Goal: Task Accomplishment & Management: Use online tool/utility

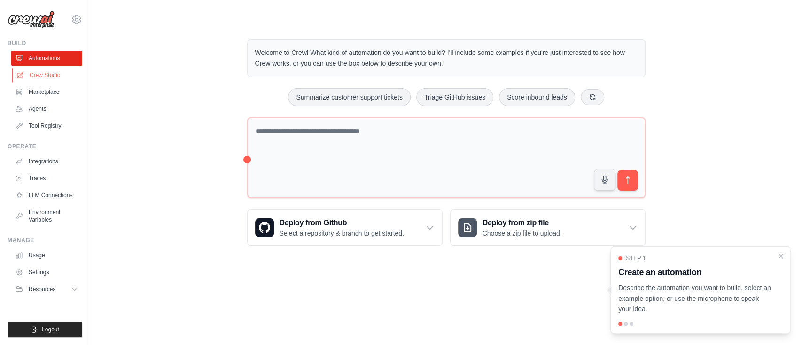
click at [54, 75] on link "Crew Studio" at bounding box center [47, 75] width 71 height 15
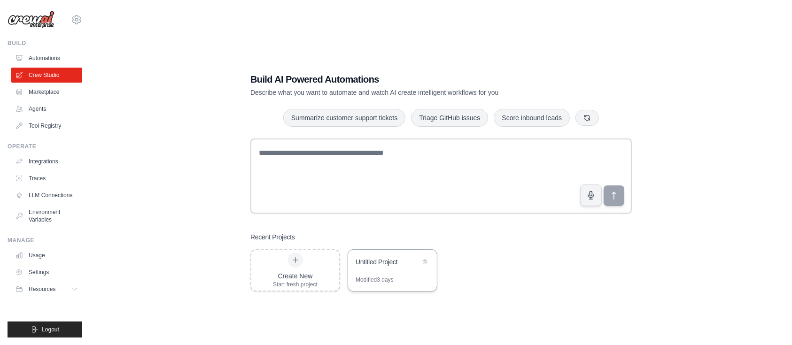
click at [397, 269] on div "Untitled Project" at bounding box center [392, 263] width 89 height 26
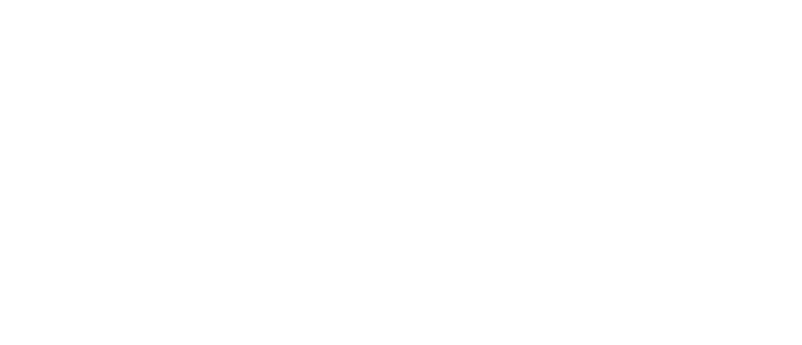
click at [397, 0] on html at bounding box center [401, 0] width 802 height 0
click at [301, 0] on html at bounding box center [401, 0] width 802 height 0
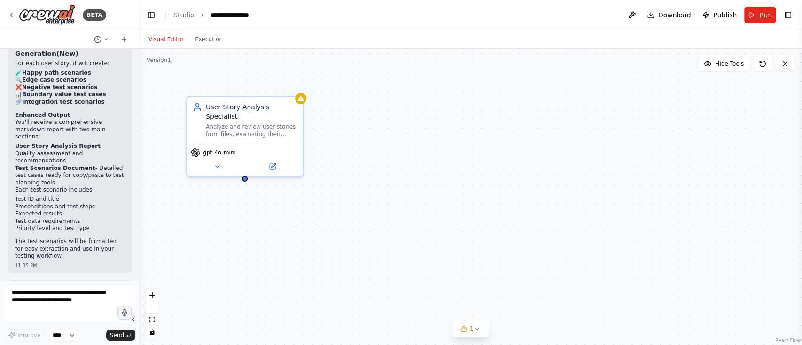
scroll to position [1915, 0]
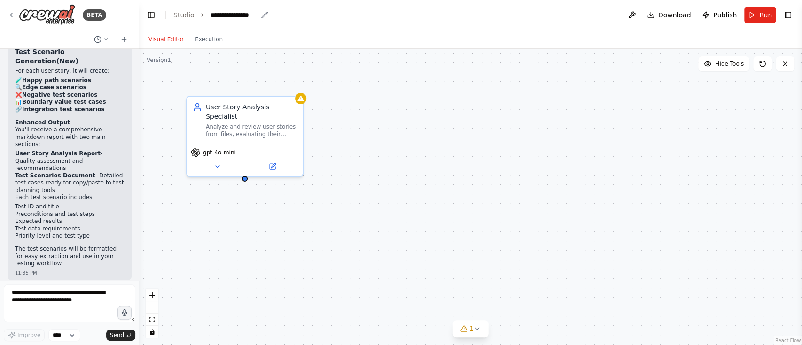
click at [233, 14] on div "**********" at bounding box center [233, 14] width 47 height 9
click at [233, 14] on div "**********" at bounding box center [245, 14] width 70 height 9
click at [255, 121] on div "Analyze and review user stories from files, evaluating their quality, completen…" at bounding box center [251, 128] width 91 height 15
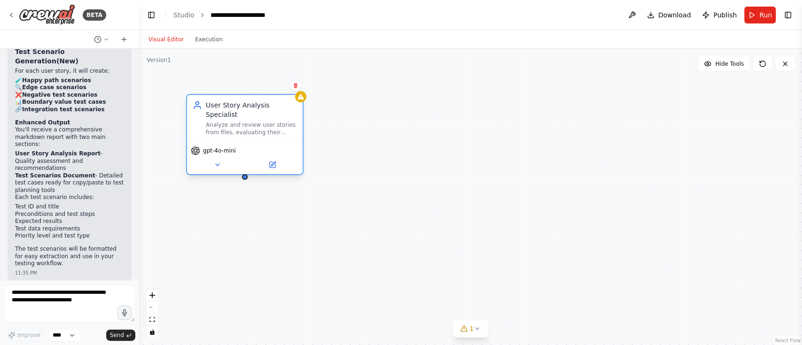
click at [255, 121] on div "Analyze and review user stories from files, evaluating their quality, completen…" at bounding box center [251, 128] width 91 height 15
click at [218, 161] on icon at bounding box center [218, 165] width 8 height 8
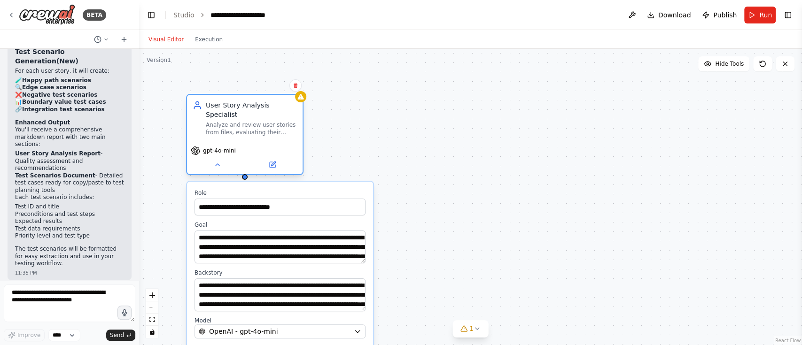
click at [200, 146] on div "gpt-4o-mini" at bounding box center [213, 150] width 45 height 9
click at [274, 162] on icon at bounding box center [273, 165] width 6 height 6
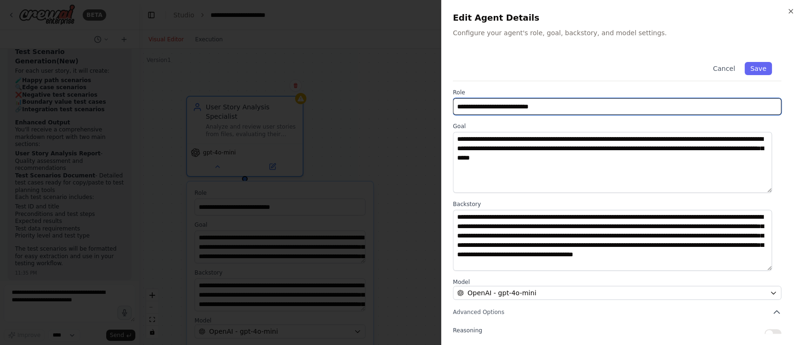
click at [538, 107] on input "**********" at bounding box center [617, 106] width 328 height 17
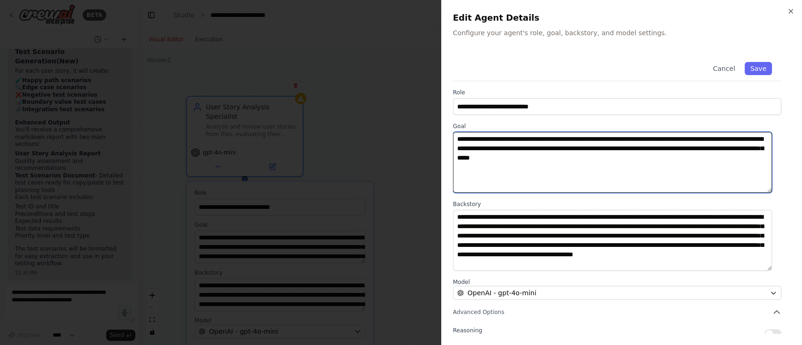
click at [568, 163] on textarea "**********" at bounding box center [612, 162] width 319 height 61
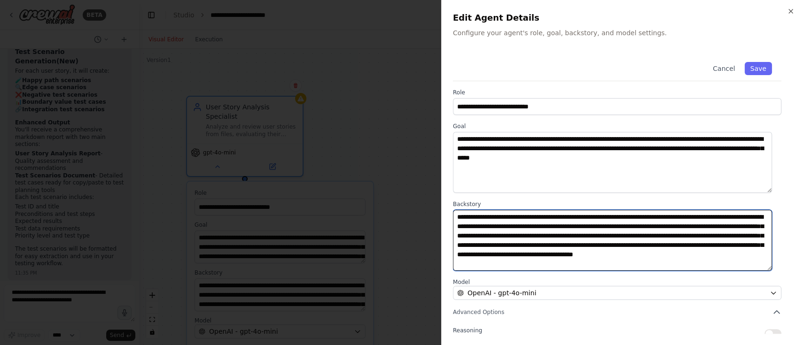
click at [618, 232] on textarea "**********" at bounding box center [612, 240] width 319 height 61
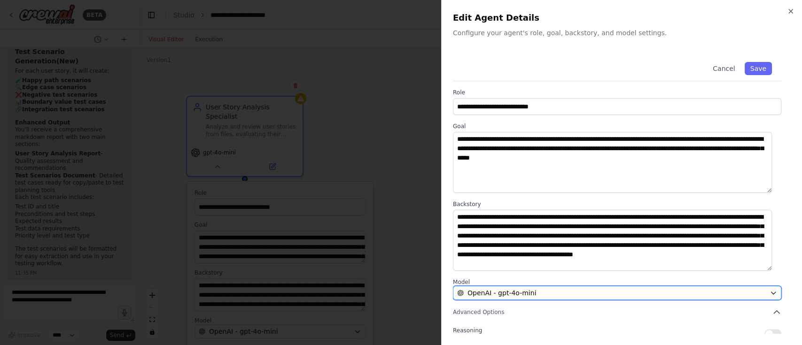
click at [769, 292] on icon "button" at bounding box center [773, 293] width 8 height 8
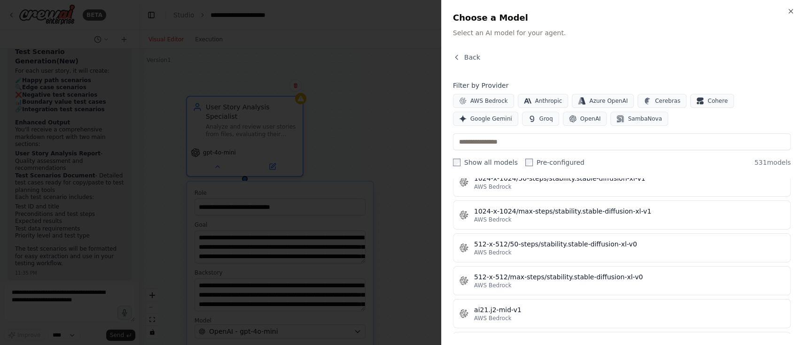
scroll to position [359, 0]
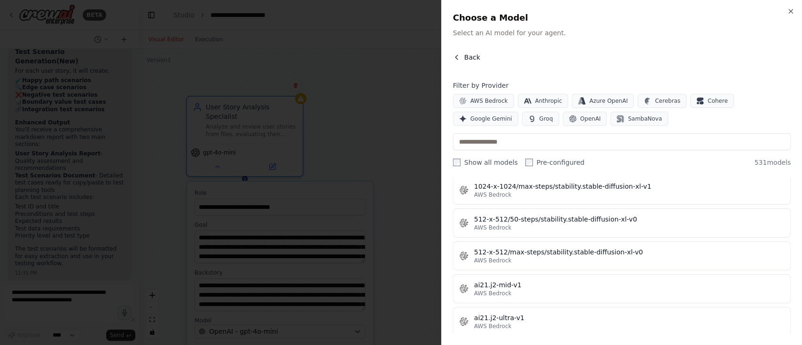
click at [457, 57] on icon "button" at bounding box center [457, 58] width 8 height 8
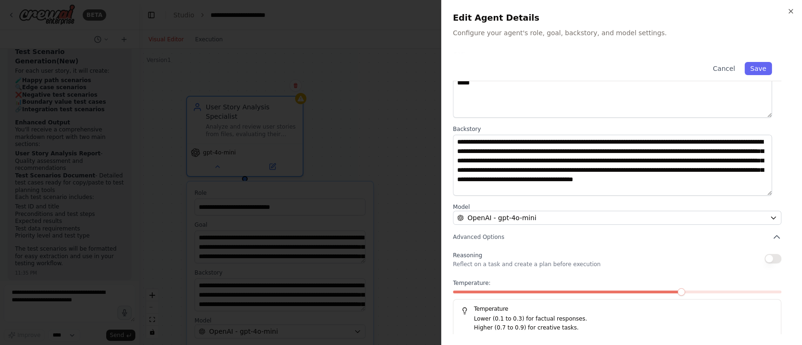
scroll to position [79, 0]
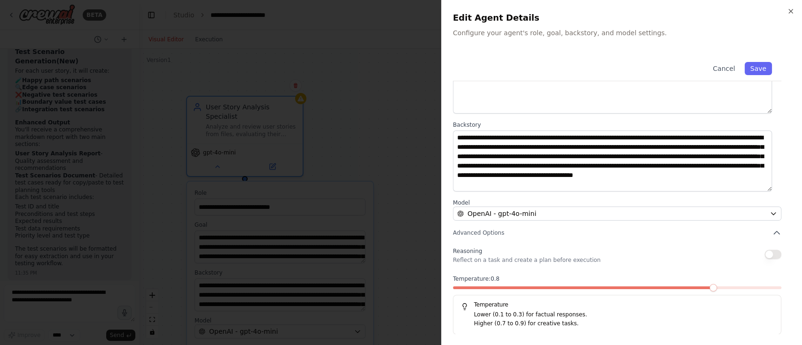
click at [693, 287] on span at bounding box center [617, 288] width 328 height 3
drag, startPoint x: 621, startPoint y: 285, endPoint x: 564, endPoint y: 295, distance: 58.7
click at [564, 295] on div "Temperature: 0.8 Temperature Lower (0.1 to 0.3) for factual responses. Higher (…" at bounding box center [617, 305] width 328 height 60
click at [564, 295] on div "Temperature Lower (0.1 to 0.3) for factual responses. Higher (0.7 to 0.9) for c…" at bounding box center [617, 315] width 328 height 40
click at [520, 285] on div "Temperature: 0.8 Temperature Lower (0.1 to 0.3) for factual responses. Higher (…" at bounding box center [617, 305] width 328 height 60
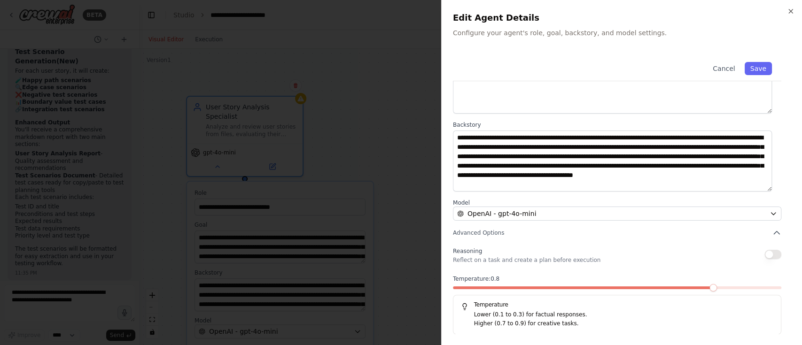
click at [728, 288] on div at bounding box center [617, 290] width 328 height 7
click at [460, 252] on span "Reasoning" at bounding box center [467, 251] width 29 height 7
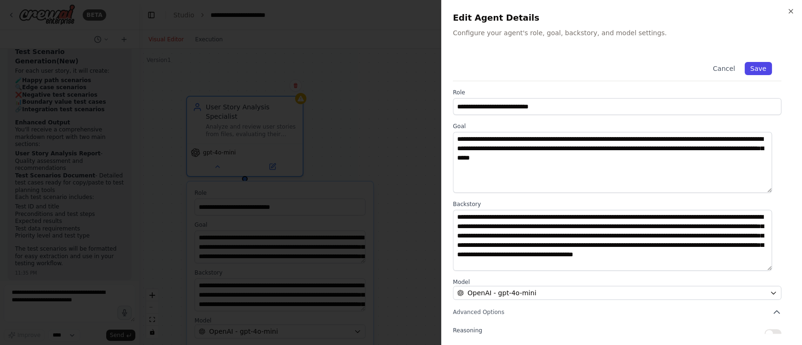
click at [753, 66] on button "Save" at bounding box center [758, 68] width 27 height 13
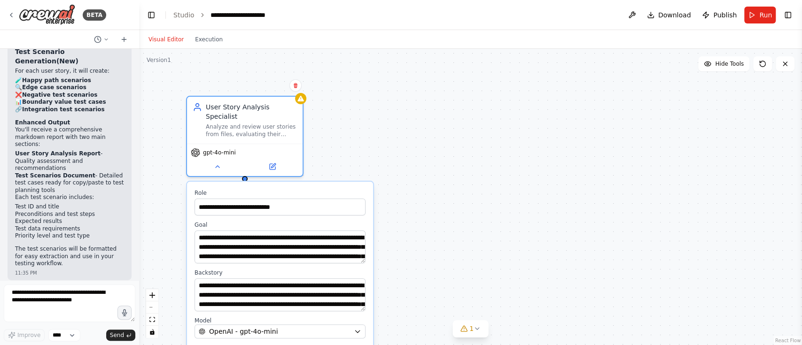
click at [496, 167] on div "**********" at bounding box center [470, 197] width 663 height 296
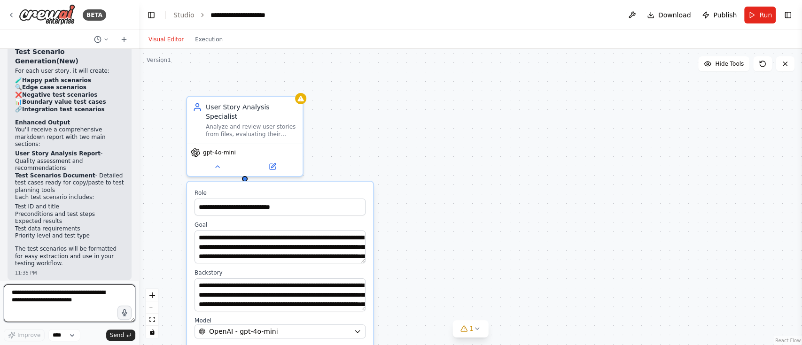
click at [20, 302] on textarea at bounding box center [70, 304] width 132 height 38
type textarea "**********"
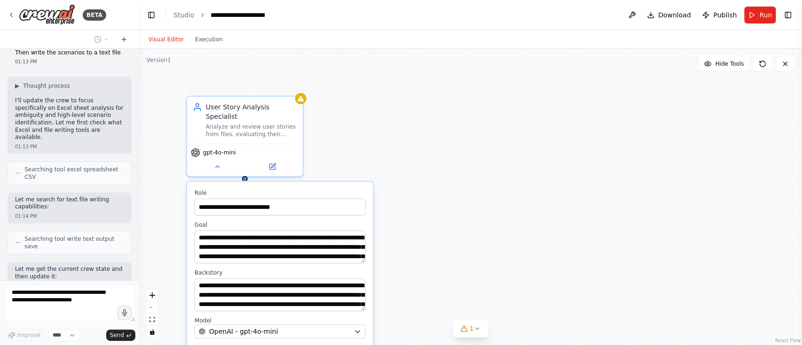
scroll to position [2233, 0]
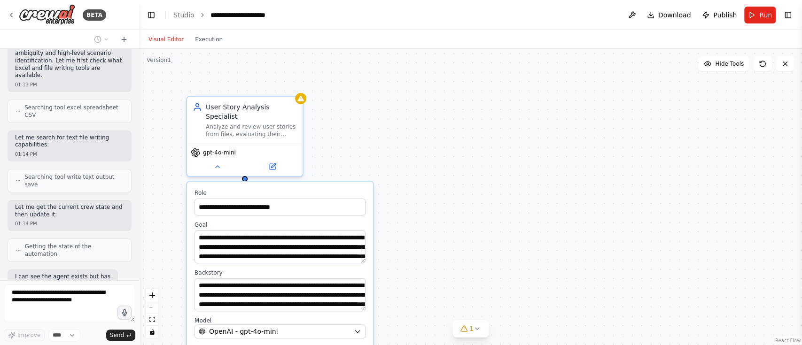
type input "**********"
type textarea "**********"
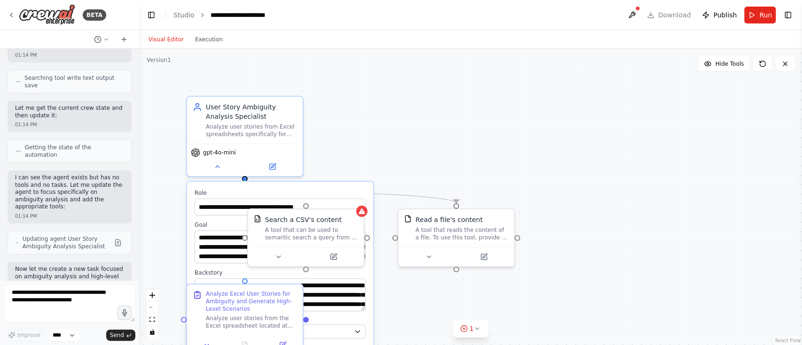
scroll to position [2463, 0]
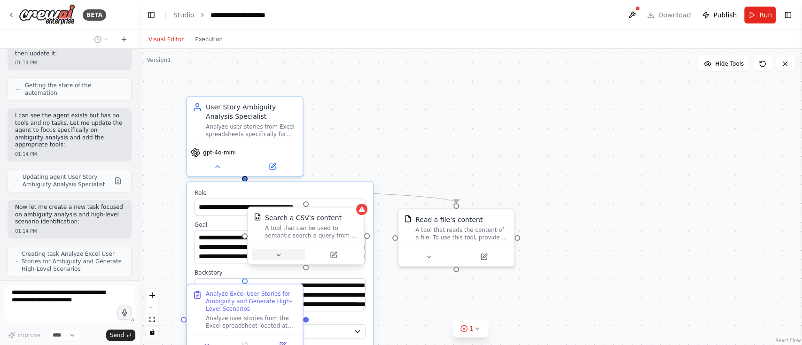
click at [280, 256] on icon at bounding box center [279, 255] width 8 height 8
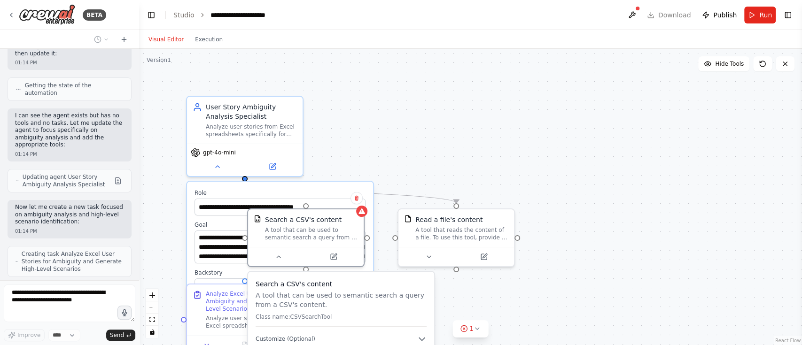
click at [571, 130] on div ".deletable-edge-delete-btn { width: 20px; height: 20px; border: 0px solid #ffff…" at bounding box center [470, 197] width 663 height 296
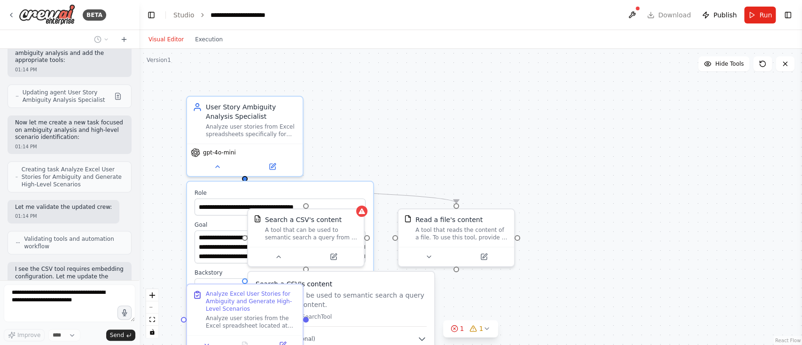
scroll to position [2555, 0]
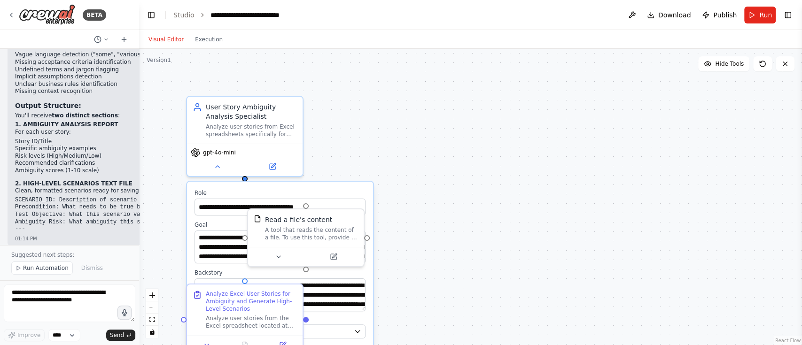
click at [433, 171] on div ".deletable-edge-delete-btn { width: 20px; height: 20px; border: 0px solid #ffff…" at bounding box center [470, 197] width 663 height 296
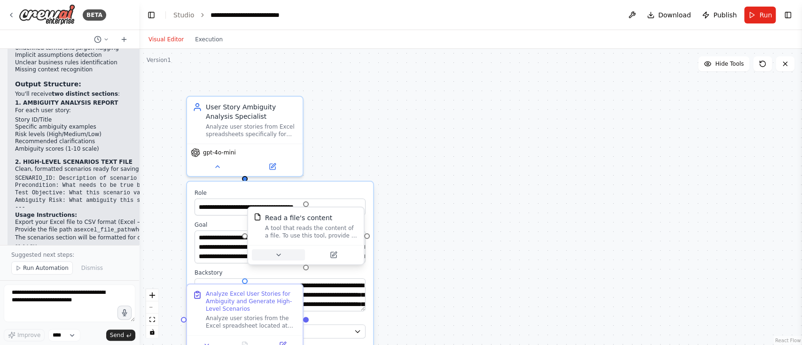
scroll to position [3232, 0]
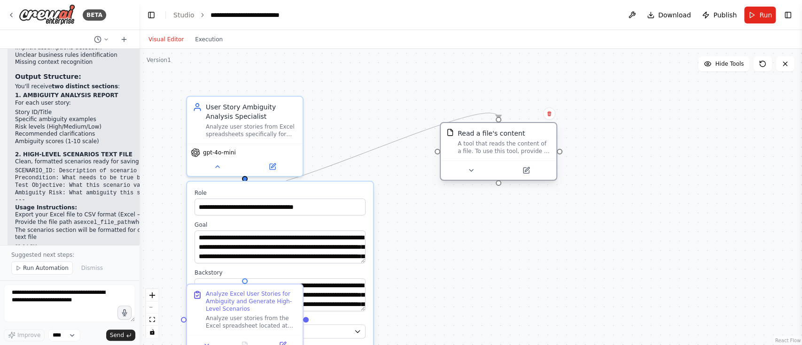
drag, startPoint x: 294, startPoint y: 220, endPoint x: 492, endPoint y: 130, distance: 218.0
click at [492, 130] on div "Read a file's content" at bounding box center [491, 133] width 67 height 9
click at [411, 289] on div ".deletable-edge-delete-btn { width: 20px; height: 20px; border: 0px solid #ffff…" at bounding box center [470, 197] width 663 height 296
click at [215, 163] on icon at bounding box center [218, 165] width 8 height 8
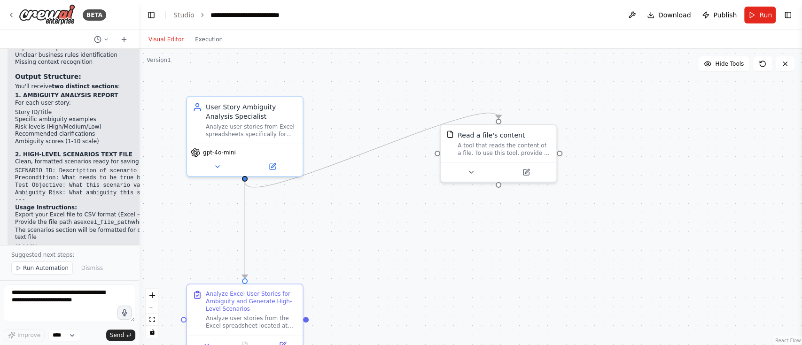
click at [441, 251] on div ".deletable-edge-delete-btn { width: 20px; height: 20px; border: 0px solid #ffff…" at bounding box center [470, 197] width 663 height 296
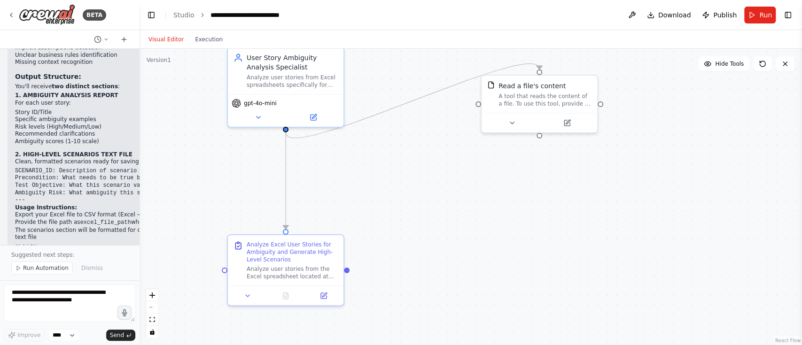
drag, startPoint x: 310, startPoint y: 318, endPoint x: 352, endPoint y: 268, distance: 65.4
click at [352, 268] on div ".deletable-edge-delete-btn { width: 20px; height: 20px; border: 0px solid #ffff…" at bounding box center [470, 197] width 663 height 296
click at [501, 245] on div ".deletable-edge-delete-btn { width: 20px; height: 20px; border: 0px solid #ffff…" at bounding box center [470, 197] width 663 height 296
drag, startPoint x: 348, startPoint y: 268, endPoint x: 481, endPoint y: 108, distance: 208.5
click at [481, 103] on div "User Story Ambiguity Analysis Specialist Analyze user stories from Excel spread…" at bounding box center [512, 147] width 663 height 296
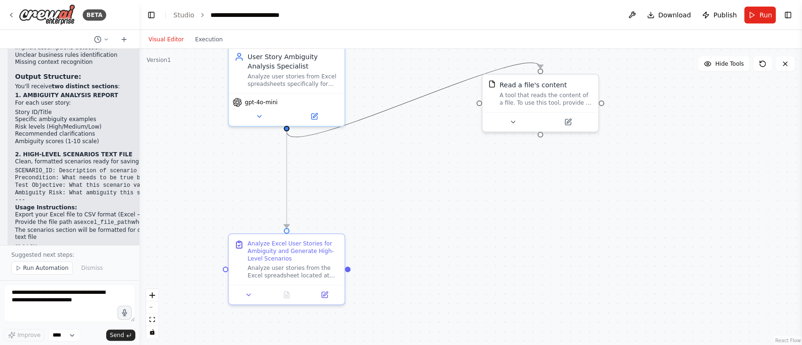
click at [451, 87] on icon "Edge from 1c51984c-5e79-40dc-bbe0-1812cfae1c53 to 8e0634b0-1dae-4356-bf50-11497…" at bounding box center [414, 100] width 254 height 74
click at [766, 16] on span "Run" at bounding box center [765, 14] width 13 height 9
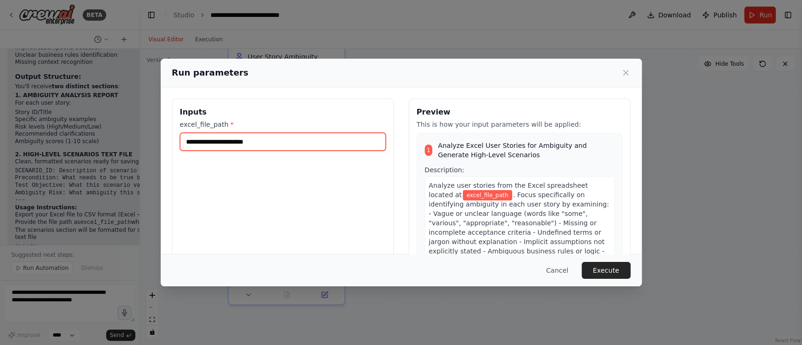
click at [265, 141] on input "excel_file_path *" at bounding box center [283, 142] width 206 height 18
click at [269, 143] on input "excel_file_path *" at bounding box center [283, 142] width 206 height 18
paste input "**********"
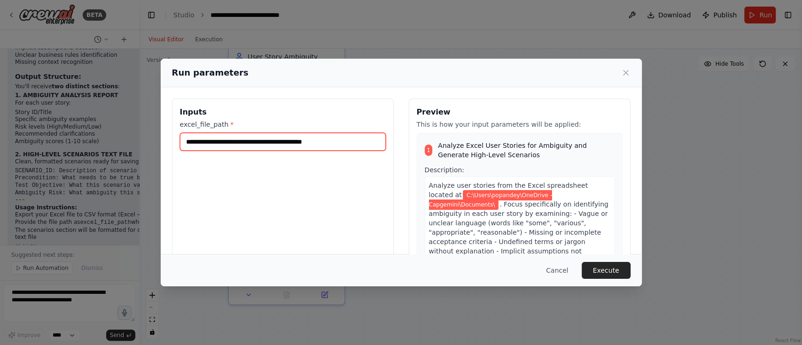
paste input "**********"
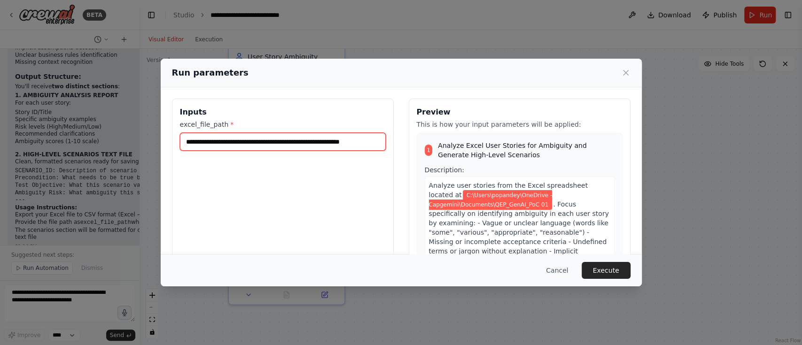
scroll to position [0, 26]
type input "**********"
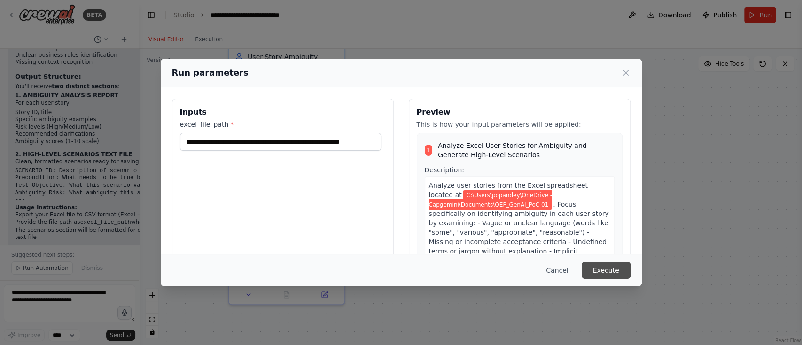
click at [613, 266] on button "Execute" at bounding box center [606, 270] width 49 height 17
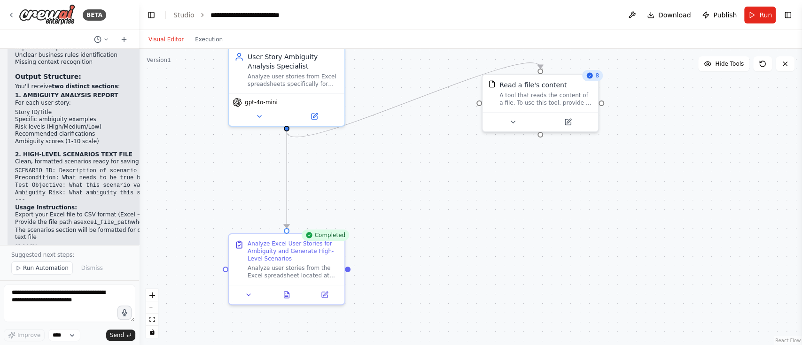
click at [478, 253] on div ".deletable-edge-delete-btn { width: 20px; height: 20px; border: 0px solid #ffff…" at bounding box center [470, 197] width 663 height 296
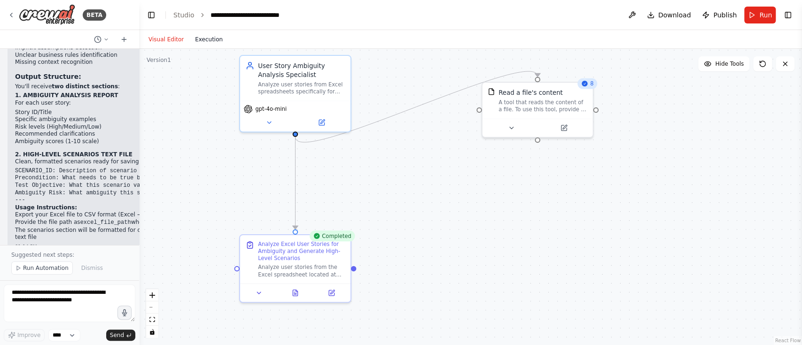
click at [205, 38] on button "Execution" at bounding box center [208, 39] width 39 height 11
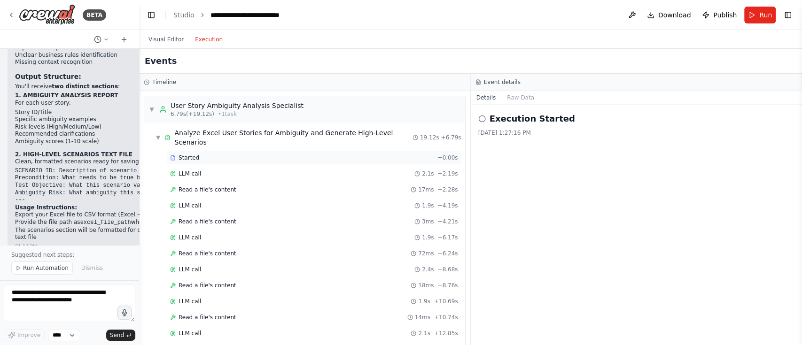
click at [193, 154] on span "Started" at bounding box center [188, 158] width 21 height 8
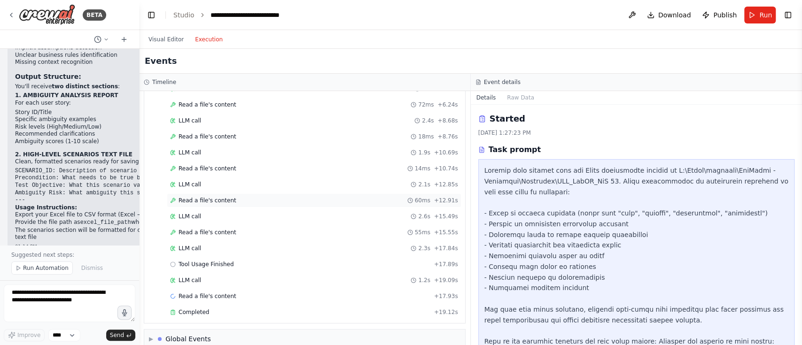
scroll to position [151, 0]
click at [197, 307] on span "Completed" at bounding box center [193, 311] width 31 height 8
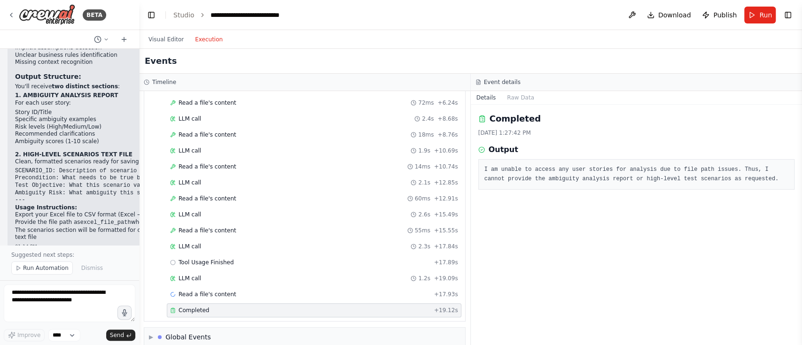
click at [526, 182] on pre "I am unable to access any user stories for analysis due to file path issues. Th…" at bounding box center [636, 174] width 304 height 18
click at [672, 177] on pre "I am unable to access any user stories for analysis due to file path issues. Th…" at bounding box center [636, 174] width 304 height 18
click at [738, 173] on pre "I am unable to access any user stories for analysis due to file path issues. Th…" at bounding box center [636, 174] width 304 height 18
click at [745, 170] on pre "I am unable to access any user stories for analysis due to file path issues. Th…" at bounding box center [636, 174] width 304 height 18
drag, startPoint x: 597, startPoint y: 171, endPoint x: 720, endPoint y: 177, distance: 122.3
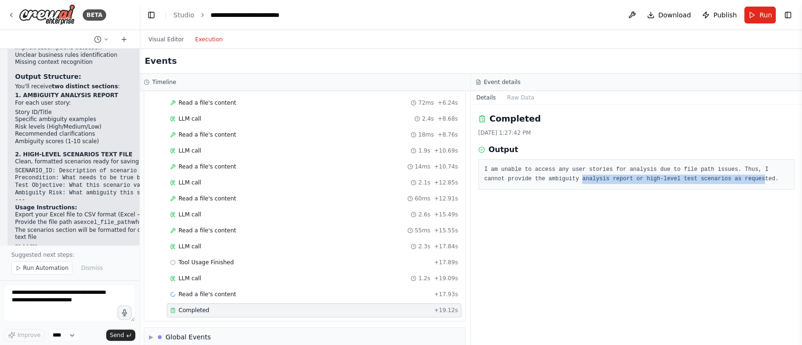
click at [720, 177] on pre "I am unable to access any user stories for analysis due to file path issues. Th…" at bounding box center [636, 174] width 304 height 18
click at [720, 181] on pre "I am unable to access any user stories for analysis due to file path issues. Th…" at bounding box center [636, 174] width 304 height 18
click at [153, 334] on span "▶" at bounding box center [151, 338] width 4 height 8
click at [214, 287] on div "Read a file's content + 17.93s" at bounding box center [314, 294] width 295 height 14
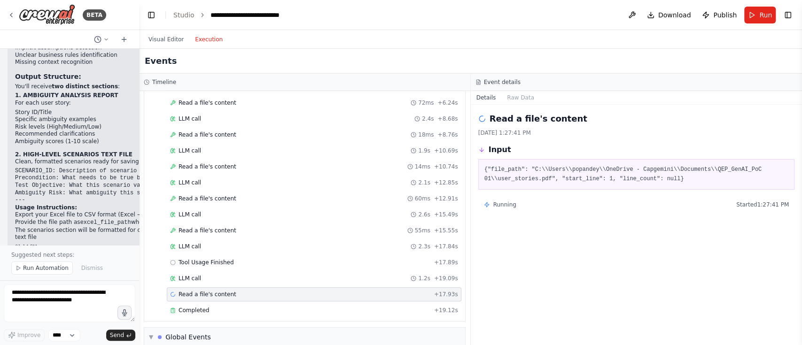
click at [699, 173] on pre "{"file_path": "C:\\Users\\popandey\\OneDrive - Capgemini\\Documents\\QEP_GenAI_…" at bounding box center [636, 174] width 304 height 18
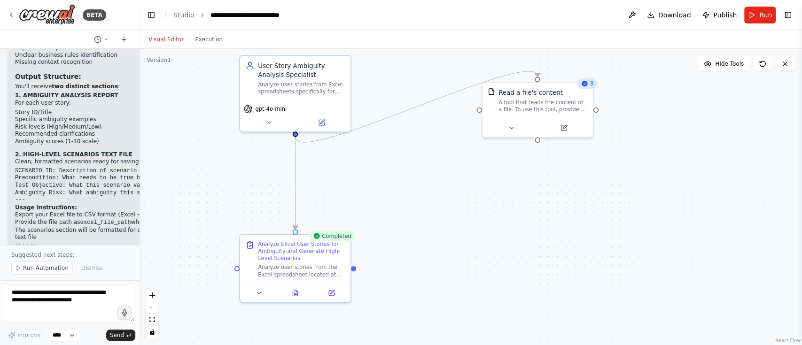
click at [158, 34] on button "Visual Editor" at bounding box center [166, 39] width 47 height 11
click at [259, 292] on icon at bounding box center [259, 291] width 7 height 7
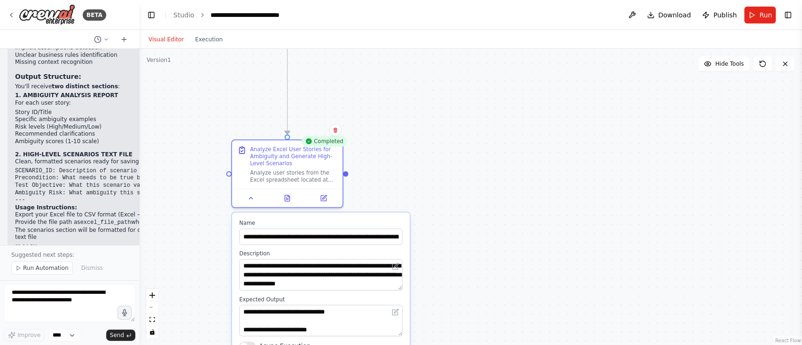
drag, startPoint x: 443, startPoint y: 279, endPoint x: 435, endPoint y: 184, distance: 94.8
click at [435, 184] on div ".deletable-edge-delete-btn { width: 20px; height: 20px; border: 0px solid #ffff…" at bounding box center [470, 197] width 663 height 296
click at [333, 263] on textarea "**********" at bounding box center [320, 274] width 163 height 31
click at [303, 272] on textarea "**********" at bounding box center [320, 274] width 163 height 31
click at [331, 273] on textarea "**********" at bounding box center [320, 274] width 163 height 31
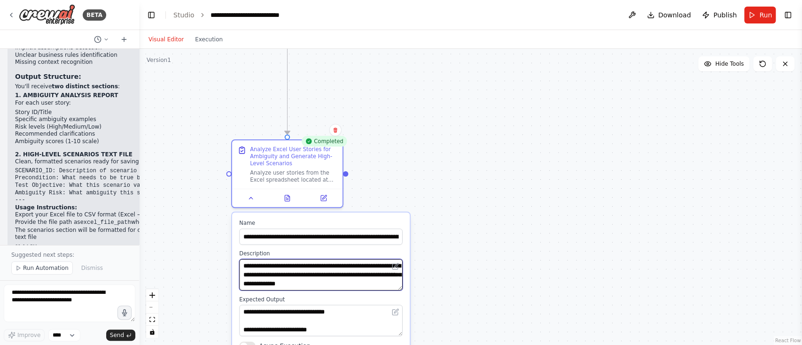
click at [360, 278] on textarea "**********" at bounding box center [320, 274] width 163 height 31
click at [360, 287] on textarea "**********" at bounding box center [320, 274] width 163 height 31
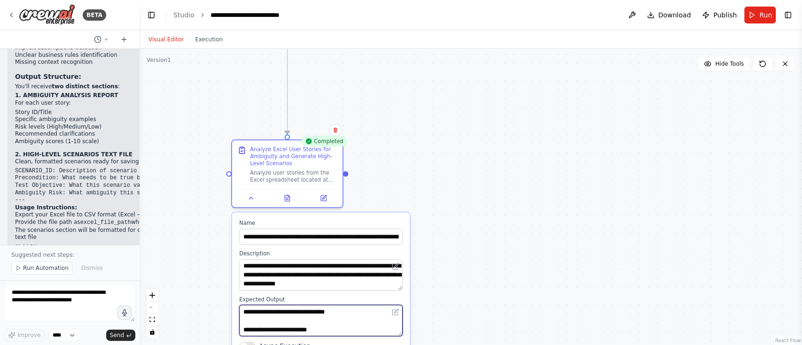
click at [357, 321] on textarea "**********" at bounding box center [320, 320] width 163 height 31
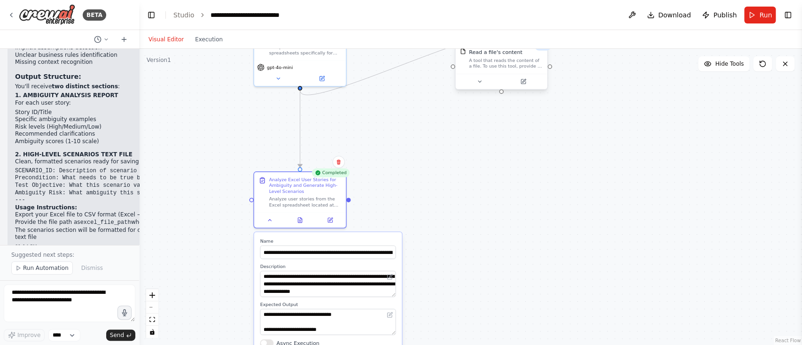
click at [502, 61] on div "A tool that reads the content of a file. To use this tool, provide a 'file_path…" at bounding box center [506, 63] width 74 height 12
click at [493, 73] on div "Read a file's content A tool that reads the content of a file. To use this tool…" at bounding box center [501, 59] width 92 height 30
click at [494, 69] on div "A tool that reads the content of a file. To use this tool, provide a 'file_path…" at bounding box center [506, 63] width 74 height 12
click at [494, 68] on div "A tool that reads the content of a file. To use this tool, provide a 'file_path…" at bounding box center [506, 63] width 74 height 12
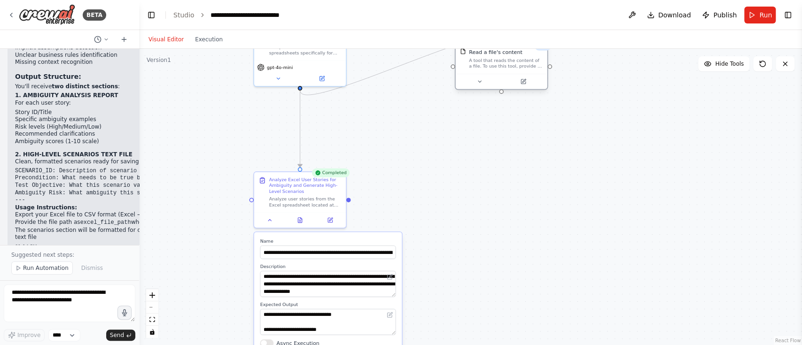
click at [495, 67] on div "A tool that reads the content of a file. To use this tool, provide a 'file_path…" at bounding box center [506, 63] width 74 height 12
click at [74, 295] on textarea at bounding box center [70, 304] width 132 height 38
paste textarea
paste textarea "**********"
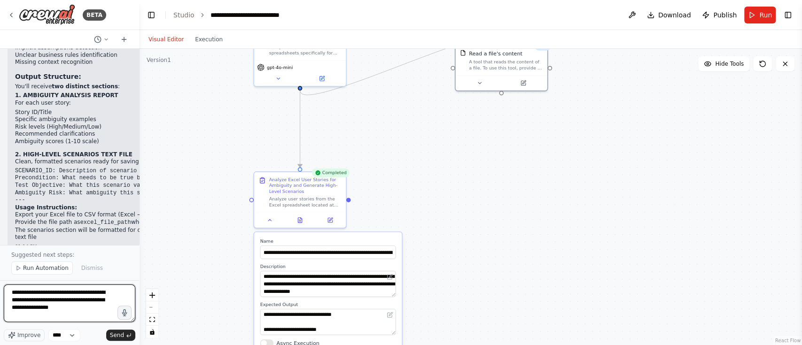
click at [47, 318] on textarea "**********" at bounding box center [70, 304] width 132 height 38
click at [58, 319] on textarea "**********" at bounding box center [70, 304] width 132 height 38
type textarea "**********"
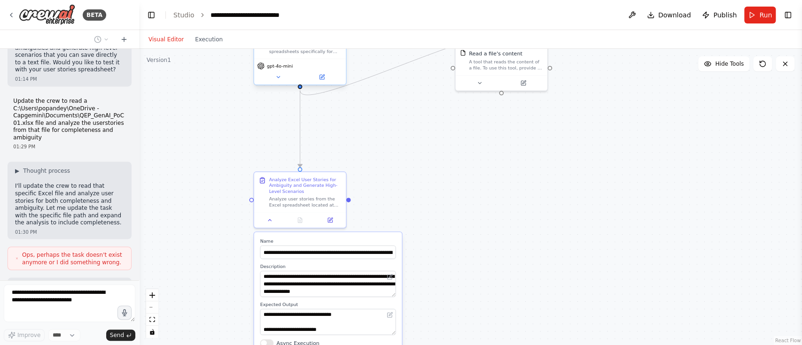
scroll to position [3467, 0]
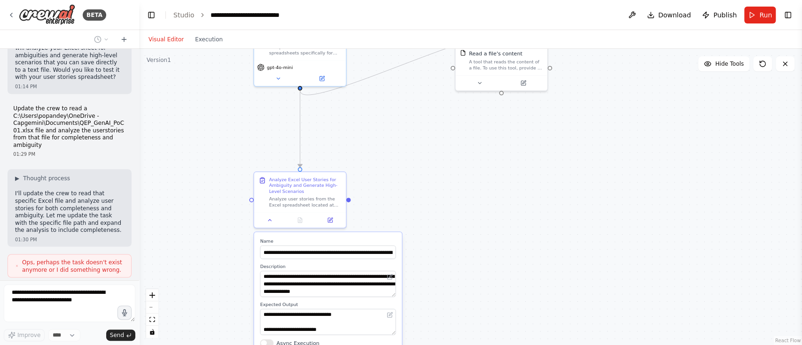
type input "**********"
type textarea "**********"
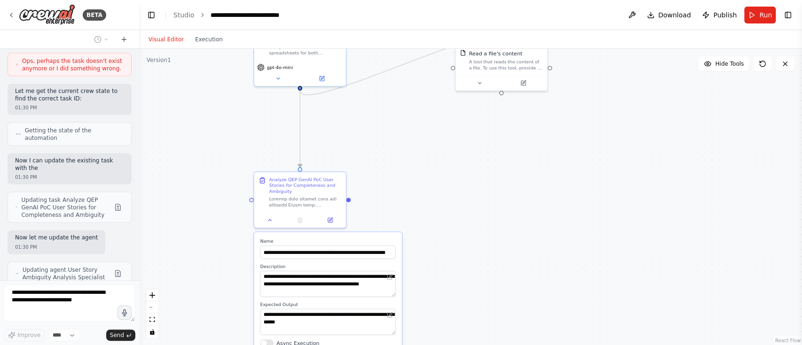
scroll to position [3676, 0]
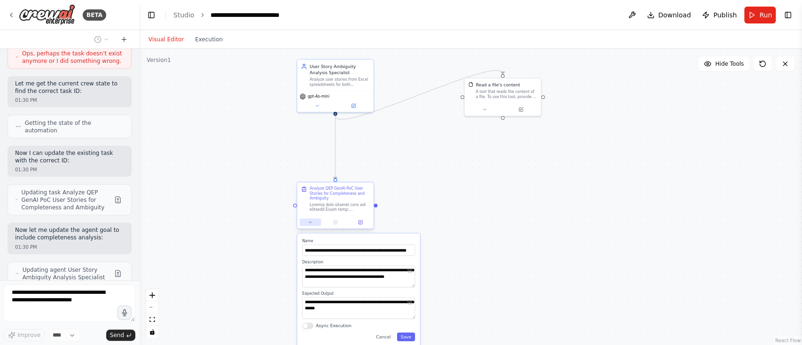
click at [312, 223] on icon at bounding box center [310, 222] width 5 height 5
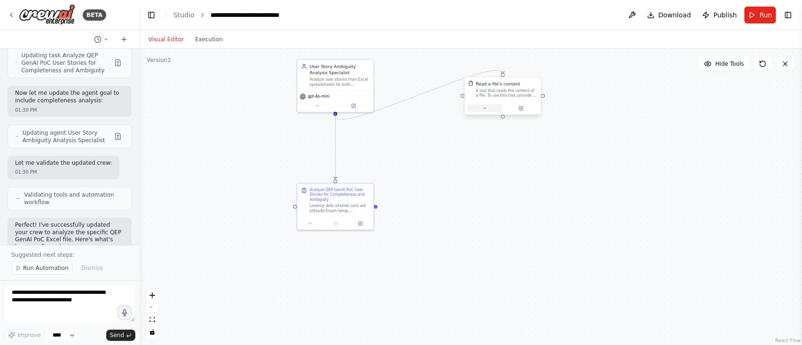
click at [481, 110] on button at bounding box center [484, 109] width 35 height 8
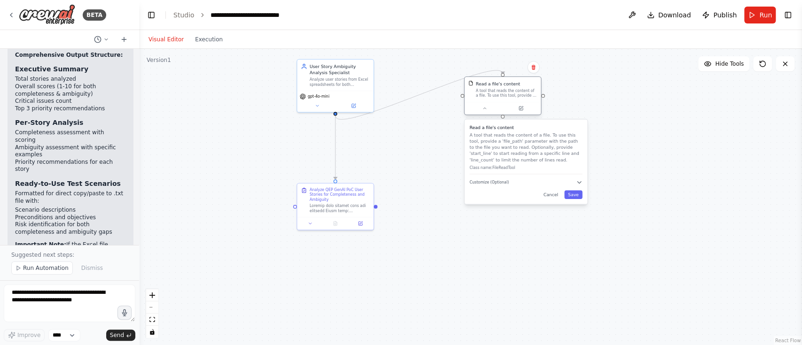
scroll to position [4290, 0]
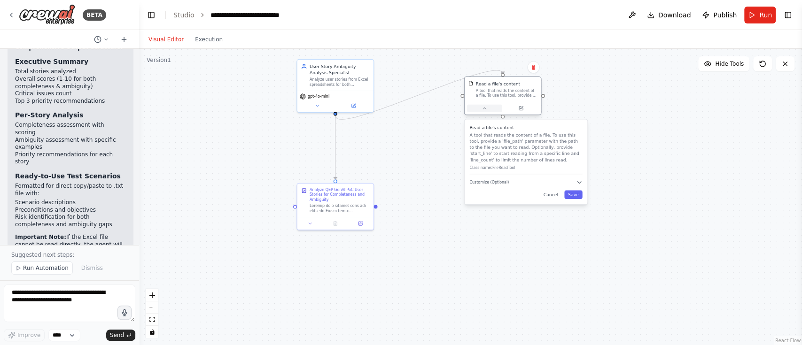
click at [483, 107] on icon at bounding box center [484, 108] width 5 height 5
click at [488, 96] on div "A tool that reads the content of a file. To use this tool, provide a 'file_path…" at bounding box center [507, 93] width 62 height 10
click at [534, 219] on div ".deletable-edge-delete-btn { width: 20px; height: 20px; border: 0px solid #ffff…" at bounding box center [470, 197] width 663 height 296
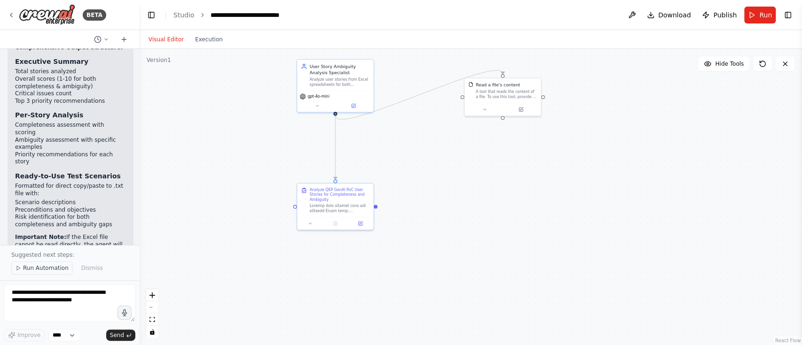
click at [44, 268] on span "Run Automation" at bounding box center [46, 268] width 46 height 8
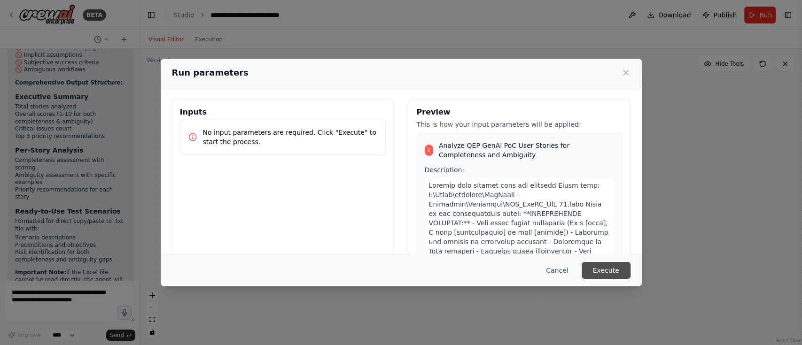
click at [612, 272] on button "Execute" at bounding box center [606, 270] width 49 height 17
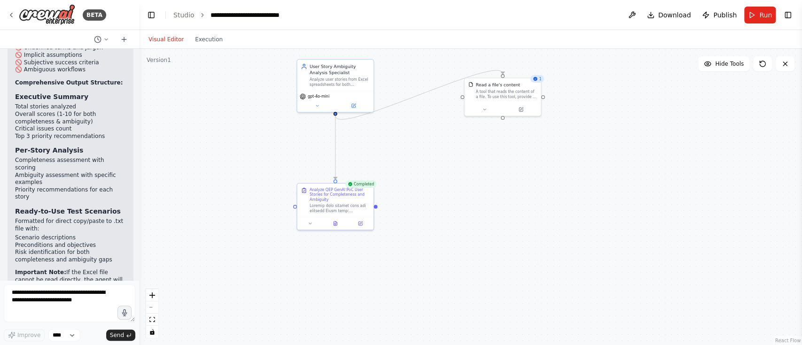
click at [443, 286] on div ".deletable-edge-delete-btn { width: 20px; height: 20px; border: 0px solid #ffff…" at bounding box center [470, 197] width 663 height 296
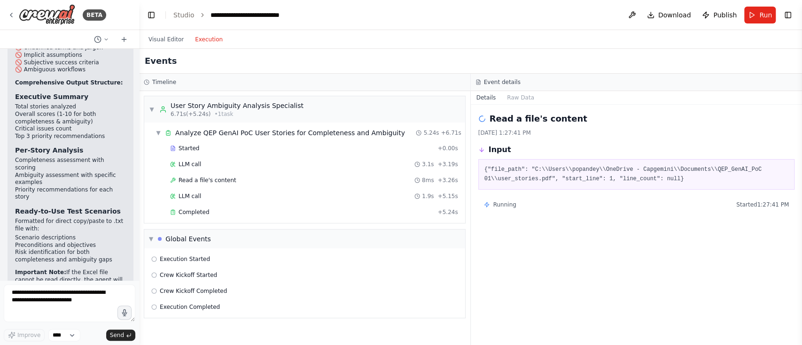
scroll to position [0, 0]
click at [213, 36] on button "Execution" at bounding box center [208, 39] width 39 height 11
click at [761, 16] on span "Run" at bounding box center [765, 14] width 13 height 9
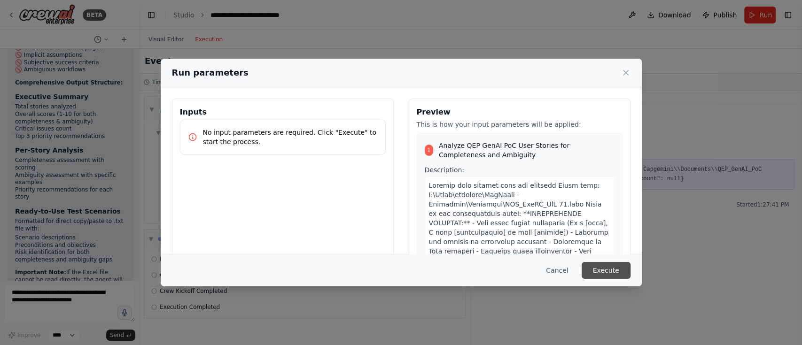
click at [588, 272] on button "Execute" at bounding box center [606, 270] width 49 height 17
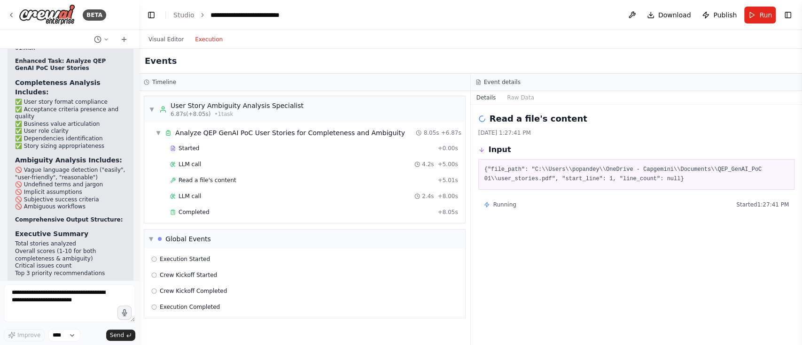
scroll to position [4005, 0]
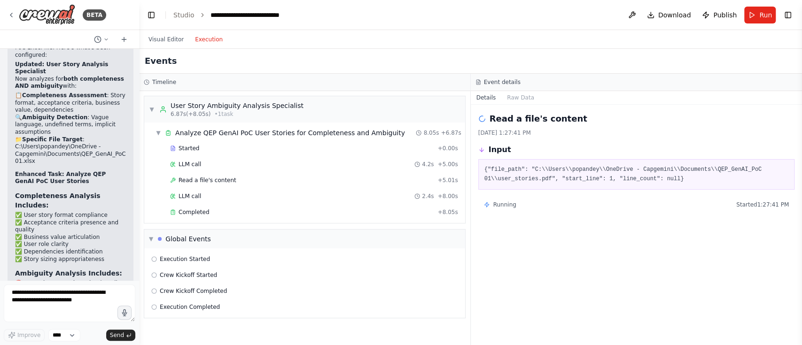
click at [92, 280] on li "🚫 Vague language detection ("easily", "user-friendly", "reasonable")" at bounding box center [70, 287] width 111 height 15
click at [76, 295] on li "🚫 Undefined terms and jargon" at bounding box center [70, 299] width 111 height 8
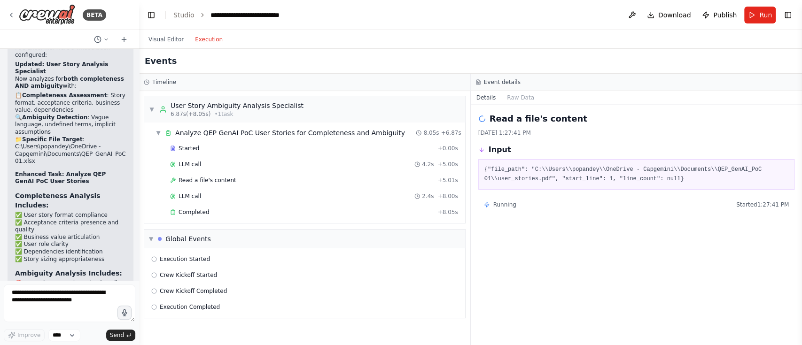
click at [76, 295] on li "🚫 Undefined terms and jargon" at bounding box center [70, 299] width 111 height 8
click at [59, 302] on li "🚫 Implicit assumptions" at bounding box center [70, 306] width 111 height 8
click at [58, 302] on li "🚫 Implicit assumptions" at bounding box center [70, 306] width 111 height 8
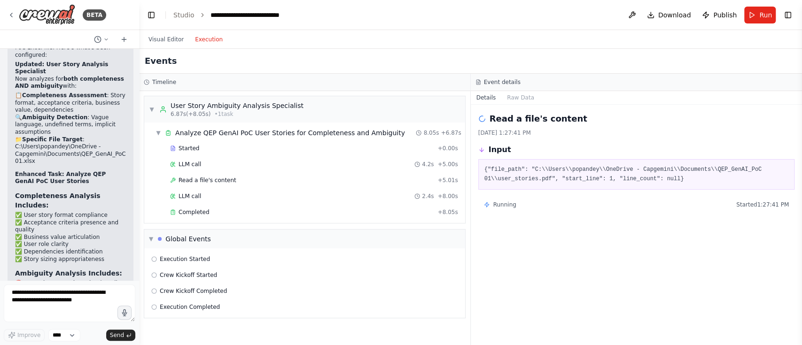
click at [55, 317] on li "🚫 Ambiguous workflows" at bounding box center [70, 321] width 111 height 8
click at [56, 310] on li "🚫 Subjective success criteria" at bounding box center [70, 314] width 111 height 8
click at [58, 310] on li "🚫 Subjective success criteria" at bounding box center [70, 314] width 111 height 8
click at [46, 310] on li "🚫 Subjective success criteria" at bounding box center [70, 314] width 111 height 8
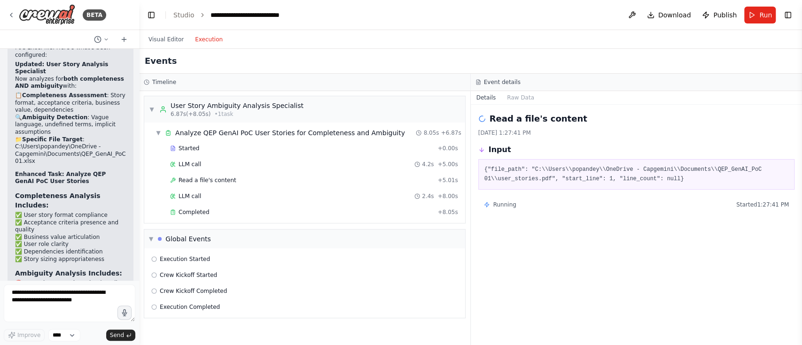
click at [46, 310] on li "🚫 Subjective success criteria" at bounding box center [70, 314] width 111 height 8
click at [44, 317] on li "🚫 Ambiguous workflows" at bounding box center [70, 321] width 111 height 8
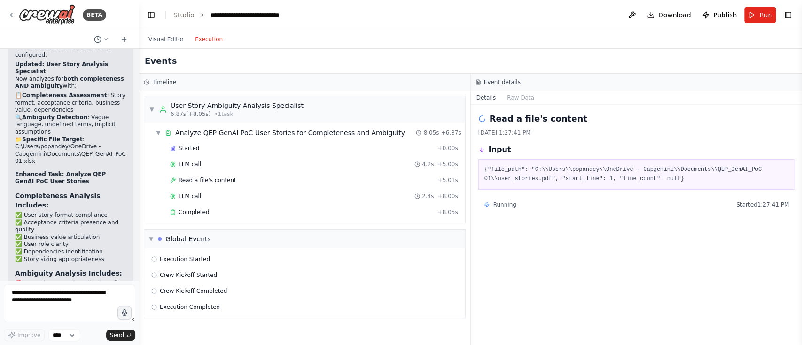
click at [44, 317] on li "🚫 Ambiguous workflows" at bounding box center [70, 321] width 111 height 8
click at [45, 310] on li "🚫 Subjective success criteria" at bounding box center [70, 314] width 111 height 8
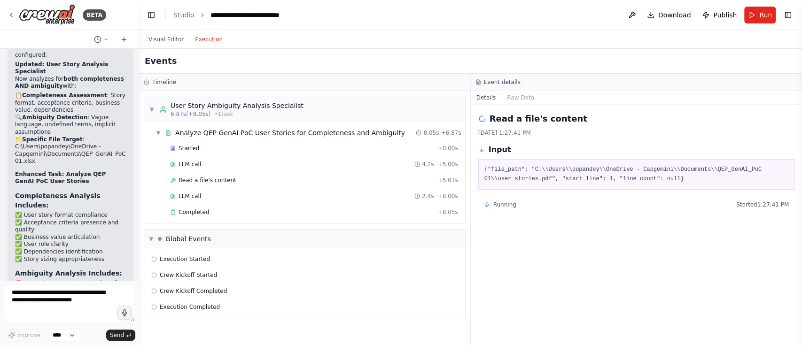
click at [45, 310] on li "🚫 Subjective success criteria" at bounding box center [70, 314] width 111 height 8
click at [45, 302] on li "🚫 Implicit assumptions" at bounding box center [70, 306] width 111 height 8
click at [46, 302] on li "🚫 Implicit assumptions" at bounding box center [70, 306] width 111 height 8
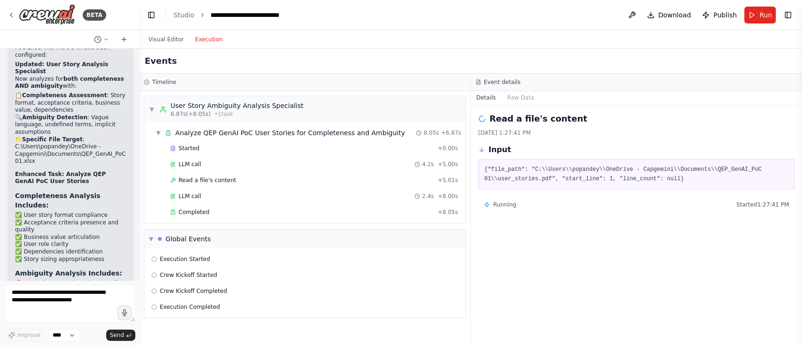
click at [46, 295] on li "🚫 Undefined terms and jargon" at bounding box center [70, 299] width 111 height 8
click at [45, 280] on li "🚫 Vague language detection ("easily", "user-friendly", "reasonable")" at bounding box center [70, 287] width 111 height 15
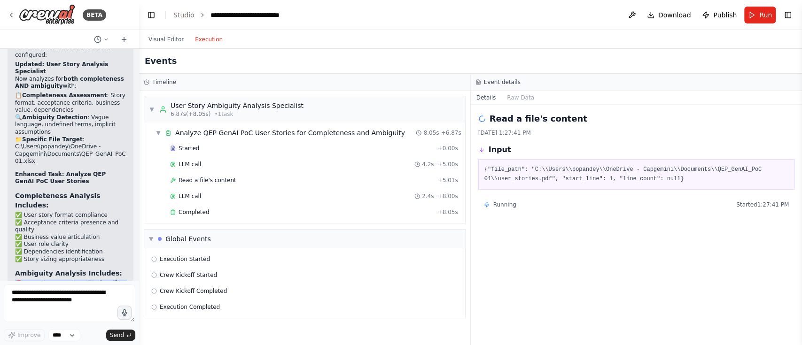
click at [45, 280] on li "🚫 Vague language detection ("easily", "user-friendly", "reasonable")" at bounding box center [70, 287] width 111 height 15
click at [52, 295] on li "🚫 Undefined terms and jargon" at bounding box center [70, 299] width 111 height 8
click at [53, 302] on li "🚫 Implicit assumptions" at bounding box center [70, 306] width 111 height 8
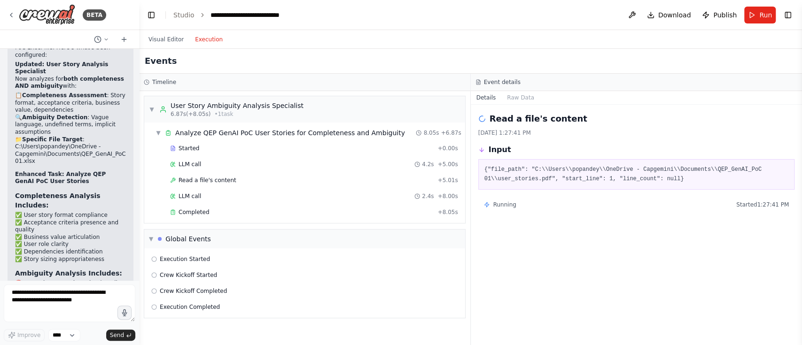
click at [53, 302] on li "🚫 Implicit assumptions" at bounding box center [70, 306] width 111 height 8
click at [53, 317] on li "🚫 Ambiguous workflows" at bounding box center [70, 321] width 111 height 8
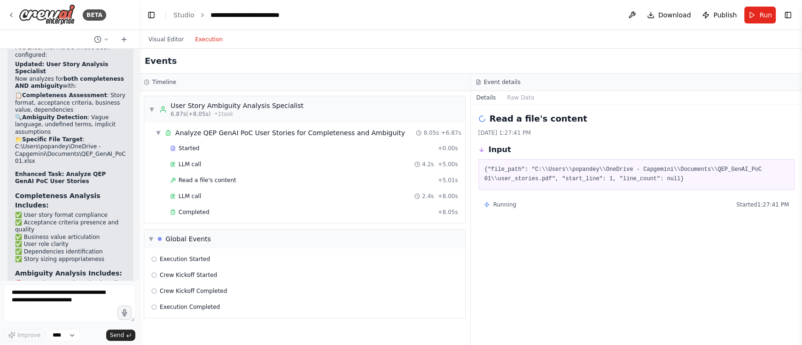
click at [67, 295] on li "🚫 Undefined terms and jargon" at bounding box center [70, 299] width 111 height 8
click at [69, 280] on li "🚫 Vague language detection ("easily", "user-friendly", "reasonable")" at bounding box center [70, 287] width 111 height 15
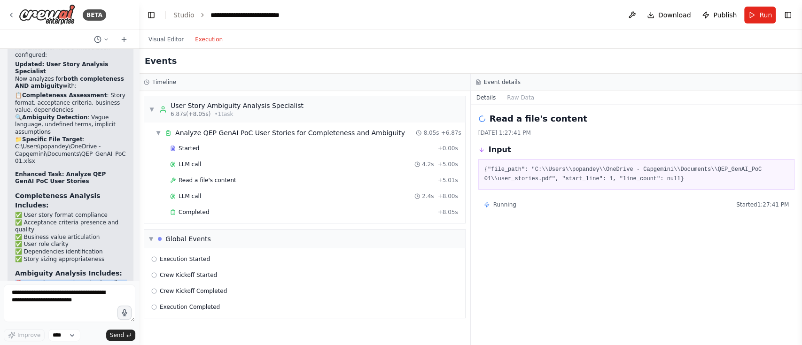
click at [69, 280] on li "🚫 Vague language detection ("easily", "user-friendly", "reasonable")" at bounding box center [70, 287] width 111 height 15
click at [62, 302] on li "🚫 Implicit assumptions" at bounding box center [70, 306] width 111 height 8
click at [58, 295] on li "🚫 Undefined terms and jargon" at bounding box center [70, 299] width 111 height 8
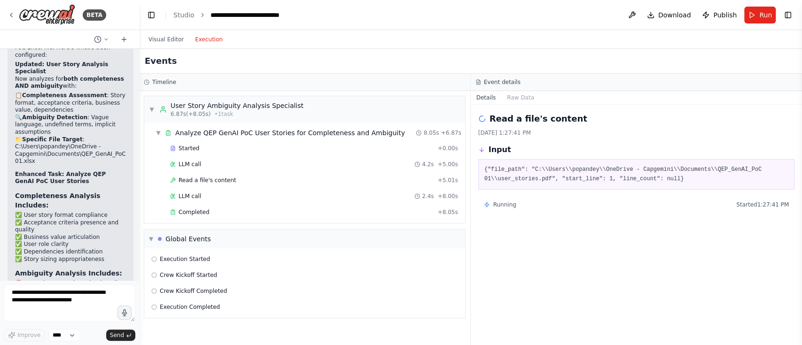
click at [58, 295] on li "🚫 Undefined terms and jargon" at bounding box center [70, 299] width 111 height 8
click at [60, 310] on li "🚫 Subjective success criteria" at bounding box center [70, 314] width 111 height 8
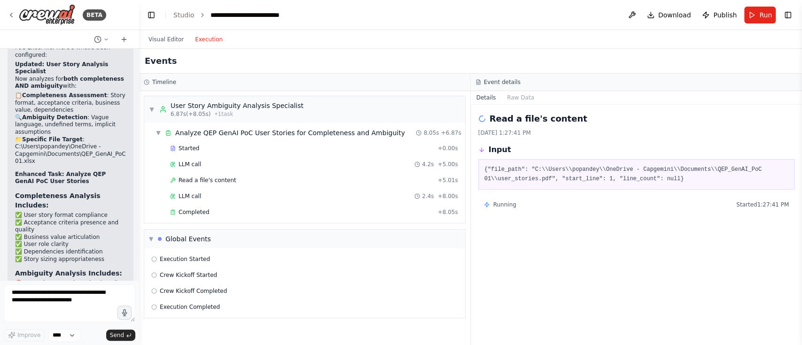
click at [60, 310] on li "🚫 Subjective success criteria" at bounding box center [70, 314] width 111 height 8
click at [60, 317] on li "🚫 Ambiguous workflows" at bounding box center [70, 321] width 111 height 8
click at [61, 317] on li "🚫 Ambiguous workflows" at bounding box center [70, 321] width 111 height 8
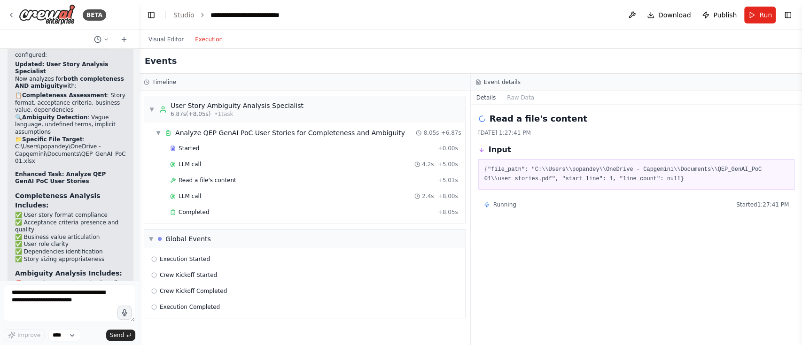
click at [61, 317] on li "🚫 Ambiguous workflows" at bounding box center [70, 321] width 111 height 8
click at [614, 289] on div "Read a file's content 8/25/2025, 1:27:41 PM Input {"file_path": "C:\\Users\\pop…" at bounding box center [637, 225] width 332 height 240
click at [191, 211] on span "Completed" at bounding box center [193, 213] width 31 height 8
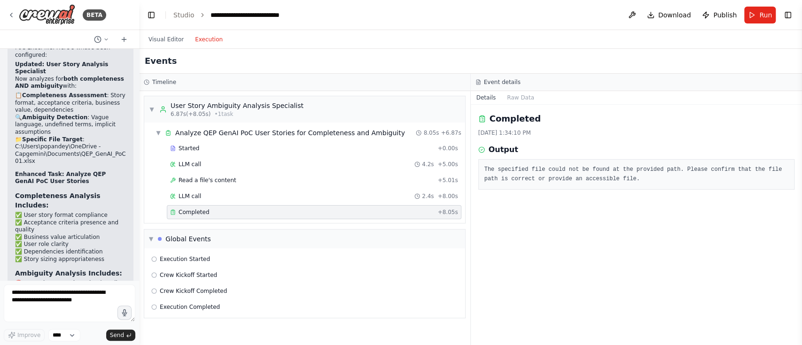
click at [560, 171] on pre "The specified file could not be found at the provided path. Please confirm that…" at bounding box center [636, 174] width 304 height 18
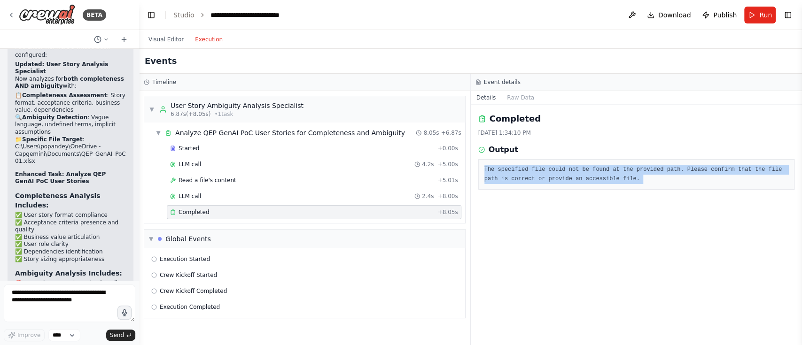
click at [560, 171] on pre "The specified file could not be found at the provided path. Please confirm that…" at bounding box center [636, 174] width 304 height 18
click at [568, 281] on div "Completed 8/25/2025, 1:34:10 PM Output The specified file could not be found at…" at bounding box center [637, 225] width 332 height 240
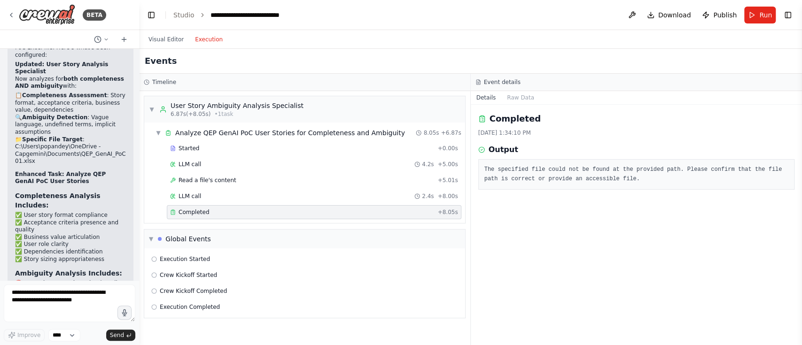
click at [549, 263] on div "Completed 8/25/2025, 1:34:10 PM Output The specified file could not be found at…" at bounding box center [637, 225] width 332 height 240
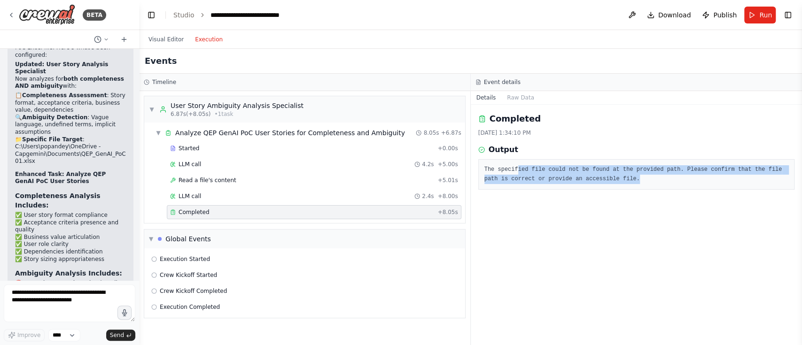
drag, startPoint x: 516, startPoint y: 170, endPoint x: 649, endPoint y: 185, distance: 133.8
click at [649, 185] on div "The specified file could not be found at the provided path. Please confirm that…" at bounding box center [636, 174] width 317 height 31
click at [600, 182] on pre "The specified file could not be found at the provided path. Please confirm that…" at bounding box center [636, 174] width 304 height 18
click at [607, 237] on div "Completed 8/25/2025, 1:34:10 PM Output The specified file could not be found at…" at bounding box center [637, 225] width 332 height 240
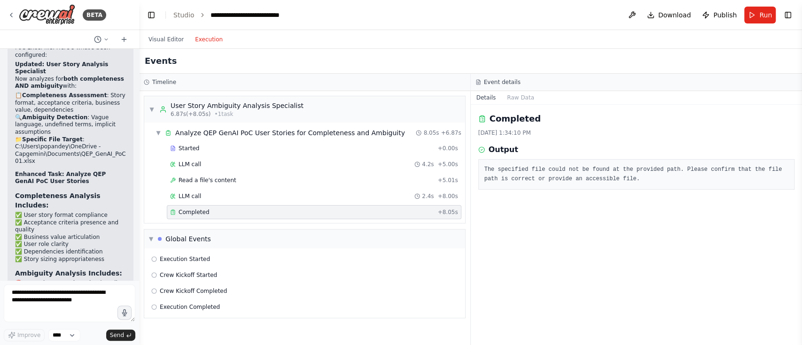
click at [504, 172] on pre "The specified file could not be found at the provided path. Please confirm that…" at bounding box center [636, 174] width 304 height 18
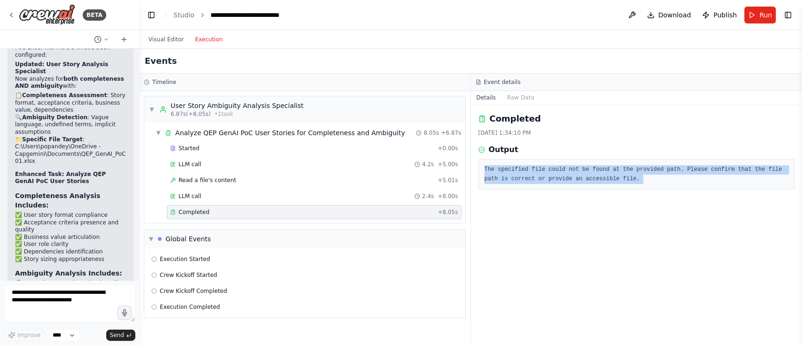
click at [504, 172] on pre "The specified file could not be found at the provided path. Please confirm that…" at bounding box center [636, 174] width 304 height 18
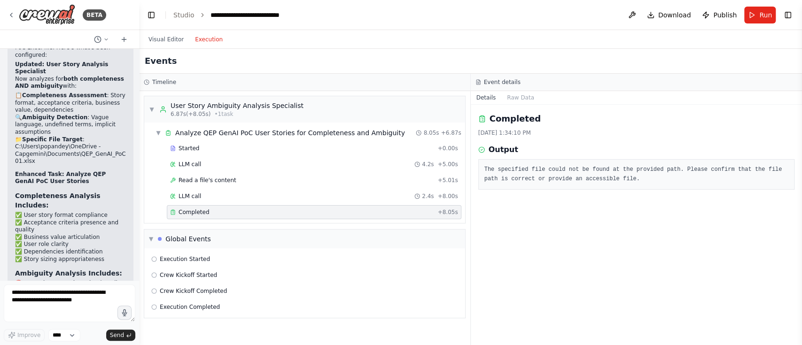
click at [506, 172] on pre "The specified file could not be found at the provided path. Please confirm that…" at bounding box center [636, 174] width 304 height 18
click at [507, 172] on pre "The specified file could not be found at the provided path. Please confirm that…" at bounding box center [636, 174] width 304 height 18
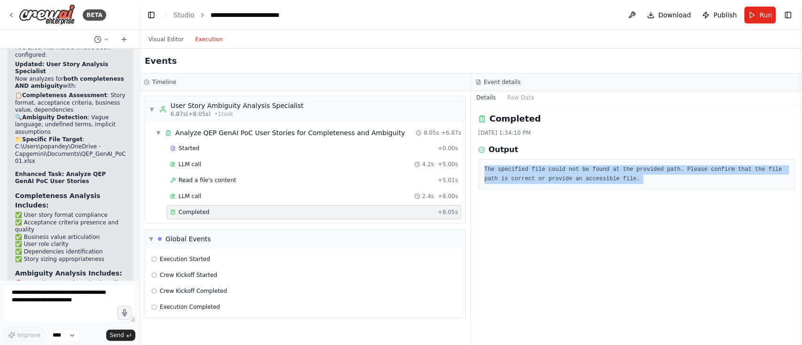
click at [507, 172] on pre "The specified file could not be found at the provided path. Please confirm that…" at bounding box center [636, 174] width 304 height 18
click at [540, 182] on pre "The specified file could not be found at the provided path. Please confirm that…" at bounding box center [636, 174] width 304 height 18
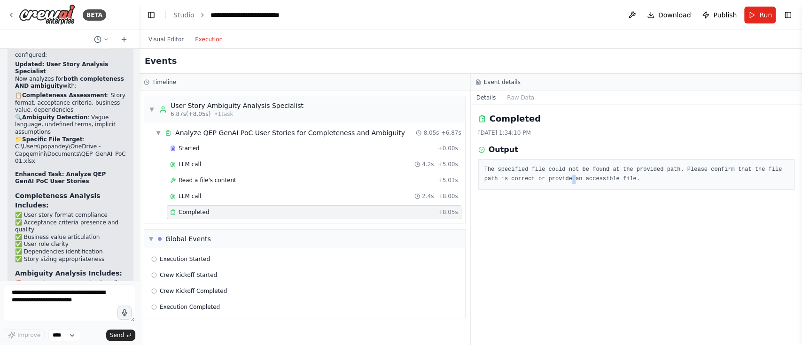
click at [541, 182] on pre "The specified file could not be found at the provided path. Please confirm that…" at bounding box center [636, 174] width 304 height 18
click at [544, 166] on pre "The specified file could not be found at the provided path. Please confirm that…" at bounding box center [636, 174] width 304 height 18
drag, startPoint x: 564, startPoint y: 180, endPoint x: 580, endPoint y: 203, distance: 27.6
click at [568, 189] on div "The specified file could not be found at the provided path. Please confirm that…" at bounding box center [636, 174] width 317 height 31
click at [42, 280] on li "🚫 Vague language detection ("easily", "user-friendly", "reasonable")" at bounding box center [70, 287] width 111 height 15
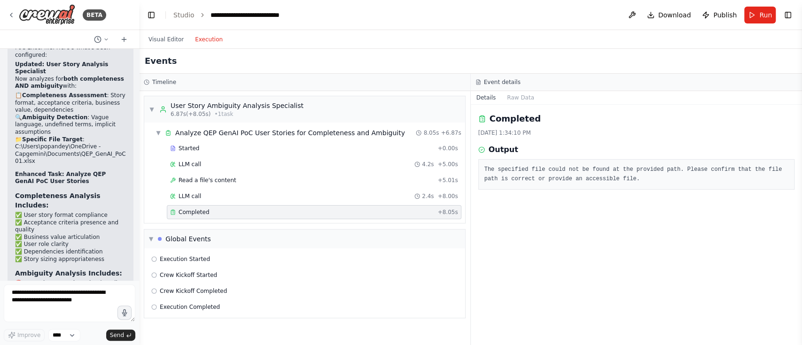
click at [42, 280] on li "🚫 Vague language detection ("easily", "user-friendly", "reasonable")" at bounding box center [70, 287] width 111 height 15
click at [54, 295] on li "🚫 Undefined terms and jargon" at bounding box center [70, 299] width 111 height 8
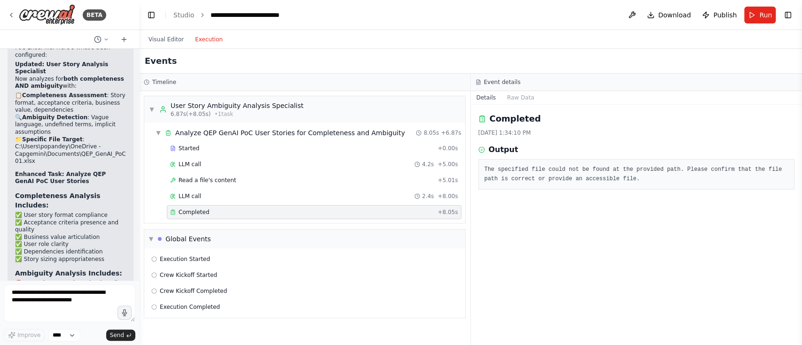
click at [54, 302] on li "🚫 Implicit assumptions" at bounding box center [70, 306] width 111 height 8
click at [59, 310] on li "🚫 Subjective success criteria" at bounding box center [70, 314] width 111 height 8
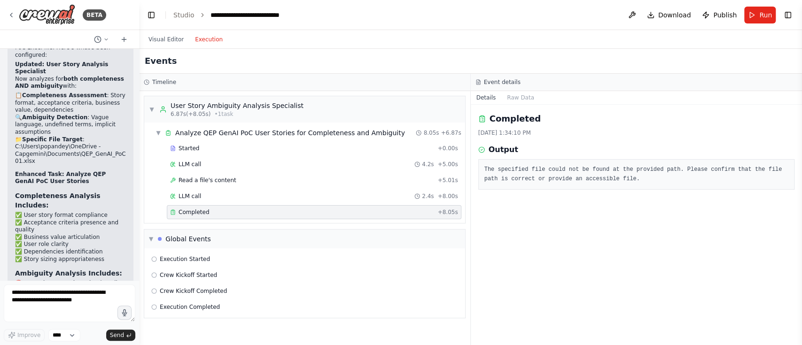
click at [59, 310] on li "🚫 Subjective success criteria" at bounding box center [70, 314] width 111 height 8
click at [61, 317] on li "🚫 Ambiguous workflows" at bounding box center [70, 321] width 111 height 8
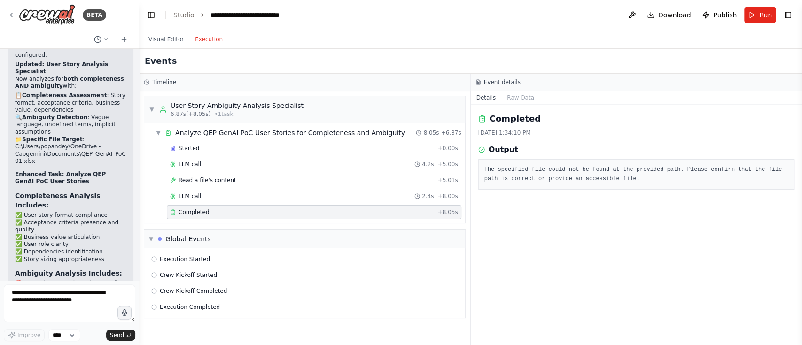
click at [62, 317] on li "🚫 Ambiguous workflows" at bounding box center [70, 321] width 111 height 8
click at [64, 317] on li "🚫 Ambiguous workflows" at bounding box center [70, 321] width 111 height 8
click at [65, 317] on li "🚫 Ambiguous workflows" at bounding box center [70, 321] width 111 height 8
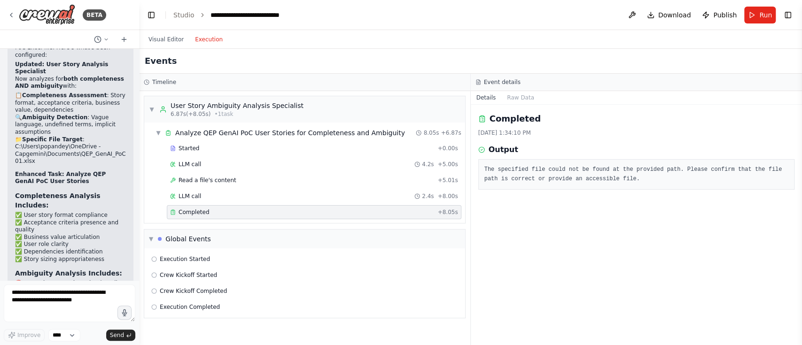
click at [65, 317] on li "🚫 Ambiguous workflows" at bounding box center [70, 321] width 111 height 8
click at [652, 231] on div "Completed 8/25/2025, 1:34:10 PM Output The specified file could not be found at…" at bounding box center [637, 225] width 332 height 240
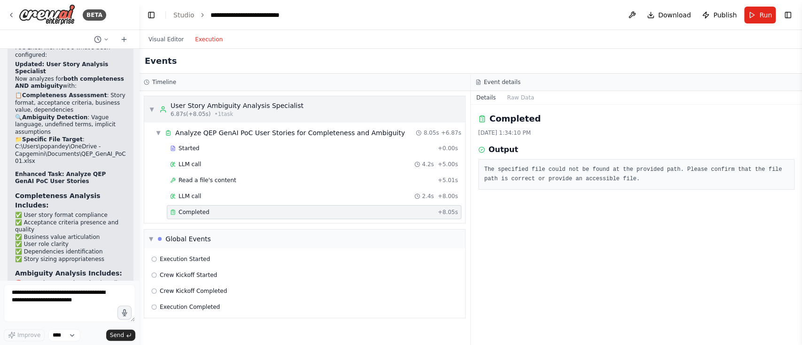
click at [150, 109] on span "▼" at bounding box center [152, 110] width 6 height 8
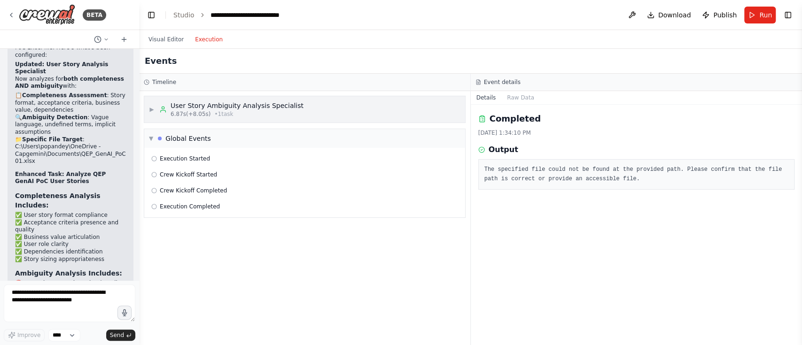
click at [150, 109] on span "▶" at bounding box center [152, 110] width 6 height 8
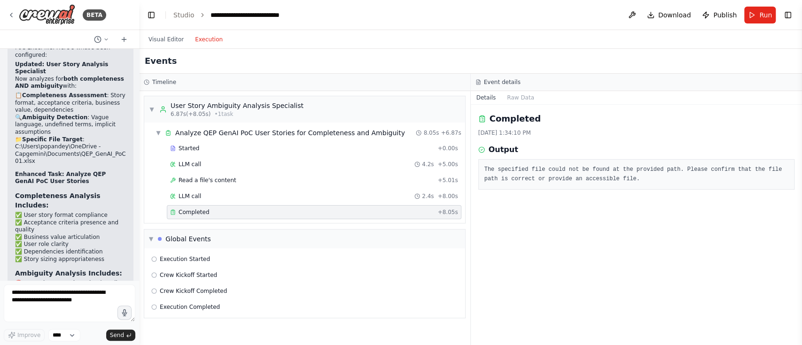
click at [569, 237] on div "Completed 8/25/2025, 1:34:10 PM Output The specified file could not be found at…" at bounding box center [637, 225] width 332 height 240
click at [160, 36] on button "Visual Editor" at bounding box center [166, 39] width 47 height 11
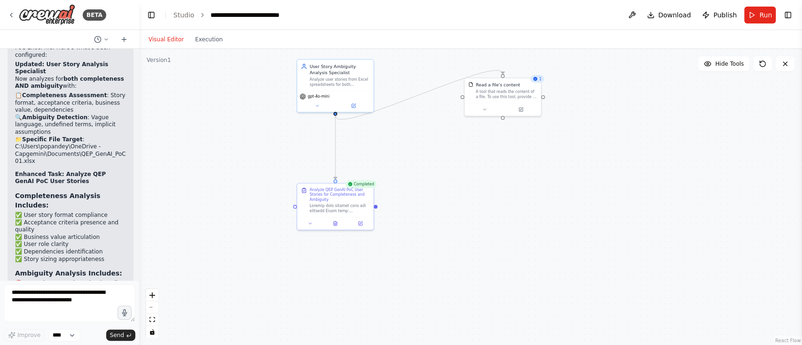
drag, startPoint x: 442, startPoint y: 167, endPoint x: 432, endPoint y: 165, distance: 10.0
click at [442, 167] on div ".deletable-edge-delete-btn { width: 20px; height: 20px; border: 0px solid #ffff…" at bounding box center [470, 197] width 663 height 296
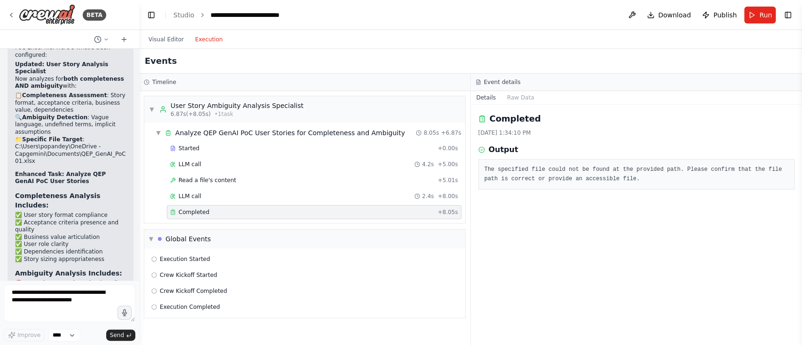
click at [199, 36] on button "Execution" at bounding box center [208, 39] width 39 height 11
click at [613, 234] on div "Completed 8/25/2025, 1:34:10 PM Output The specified file could not be found at…" at bounding box center [637, 225] width 332 height 240
click at [207, 260] on div "Execution Started" at bounding box center [304, 260] width 307 height 8
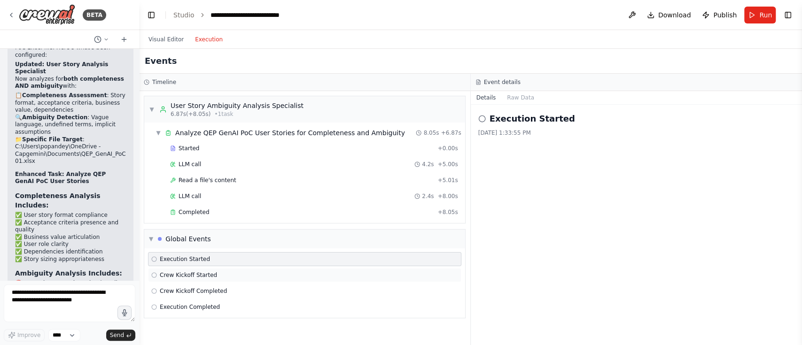
click at [194, 272] on span "Crew Kickoff Started" at bounding box center [188, 275] width 57 height 8
click at [205, 292] on span "Crew Kickoff Completed" at bounding box center [193, 291] width 67 height 8
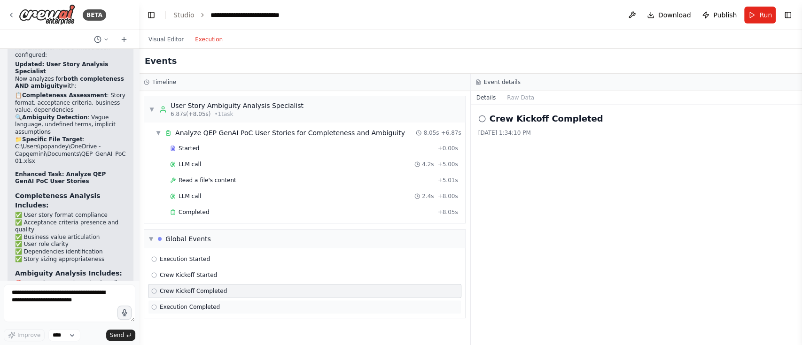
click at [200, 309] on span "Execution Completed" at bounding box center [190, 307] width 60 height 8
click at [548, 195] on div "Execution Completed 8/25/2025, 1:34:12 PM" at bounding box center [637, 225] width 332 height 240
click at [521, 100] on button "Raw Data" at bounding box center [520, 97] width 39 height 13
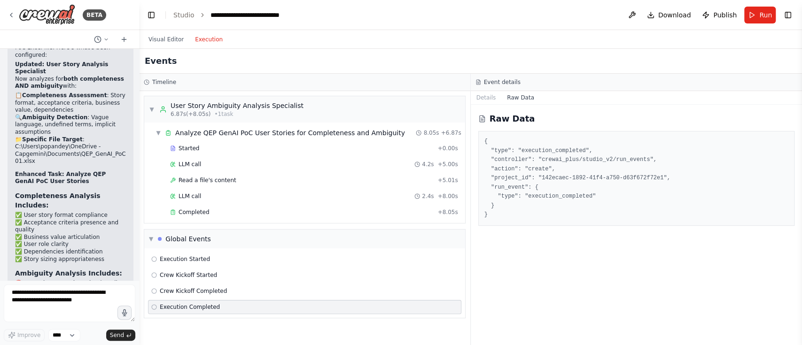
click at [548, 265] on div "Raw Data { "type": "execution_completed", "controller": "crewai_plus/studio_v2/…" at bounding box center [637, 225] width 332 height 240
click at [559, 262] on div "Raw Data { "type": "execution_completed", "controller": "crewai_plus/studio_v2/…" at bounding box center [637, 225] width 332 height 240
click at [207, 282] on div "Execution Started Crew Kickoff Started Crew Kickoff Completed Execution Complet…" at bounding box center [304, 283] width 321 height 70
click at [176, 285] on div "Crew Kickoff Completed" at bounding box center [304, 291] width 313 height 14
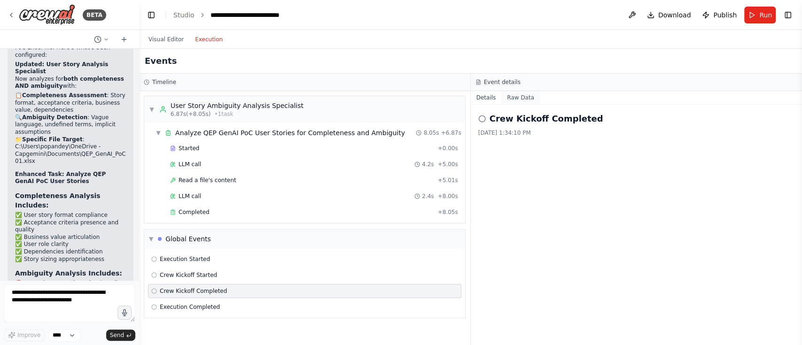
drag, startPoint x: 519, startPoint y: 98, endPoint x: 516, endPoint y: 102, distance: 4.8
click at [519, 100] on button "Raw Data" at bounding box center [520, 97] width 39 height 13
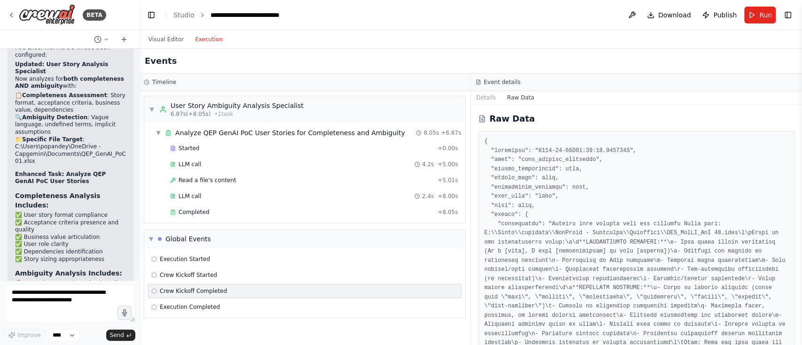
click at [212, 178] on span "Read a file's content" at bounding box center [207, 181] width 58 height 8
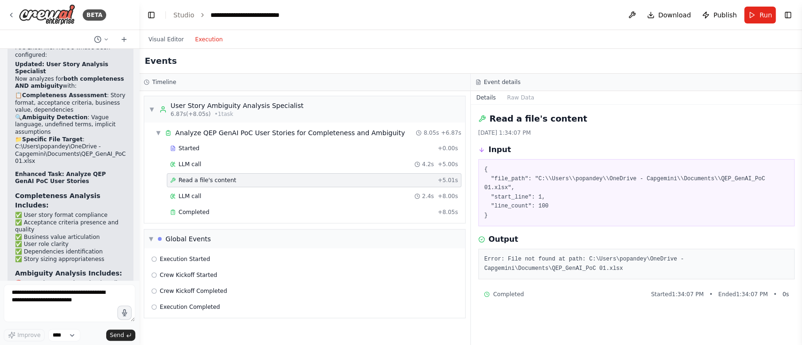
click at [563, 193] on pre "{ "file_path": "C:\\Users\\popandey\\OneDrive - Capgemini\\Documents\\QEP_GenAI…" at bounding box center [636, 192] width 304 height 55
click at [210, 198] on div "LLM call 2.4s + 8.00s" at bounding box center [314, 197] width 288 height 8
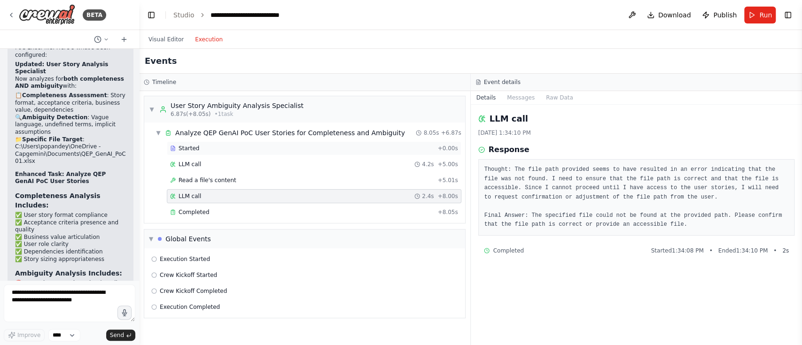
click at [203, 149] on div "Started" at bounding box center [302, 149] width 264 height 8
